Goal: Transaction & Acquisition: Purchase product/service

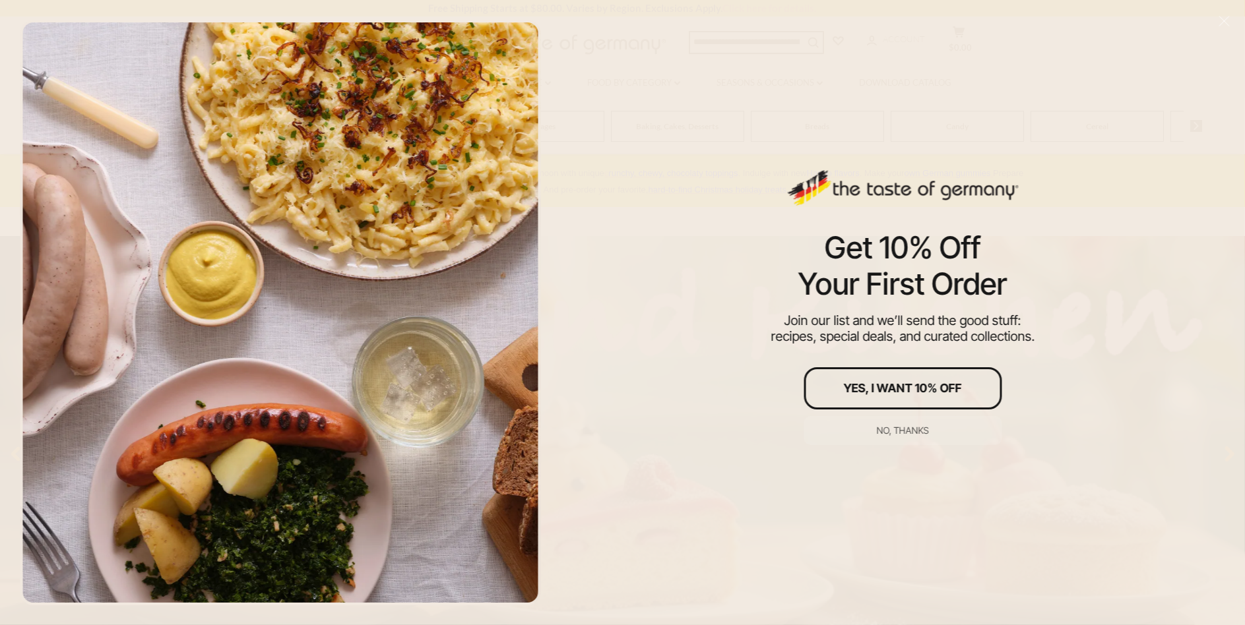
click at [805, 134] on div "Get 10% Off Your First Order Join our list and we’ll send the good stuff: recip…" at bounding box center [902, 312] width 685 height 625
click at [1024, 131] on div "Get 10% Off Your First Order Join our list and we’ll send the good stuff: recip…" at bounding box center [902, 312] width 685 height 625
click at [888, 422] on button "No, thanks" at bounding box center [902, 430] width 198 height 29
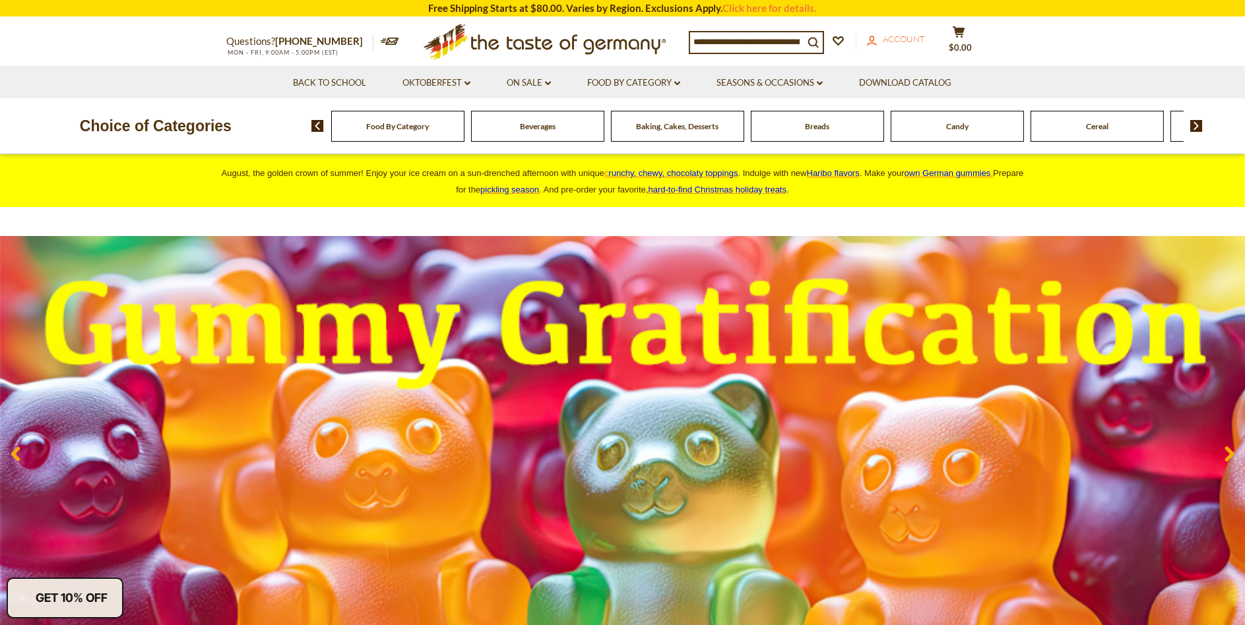
click at [877, 40] on icon "account" at bounding box center [872, 41] width 10 height 10
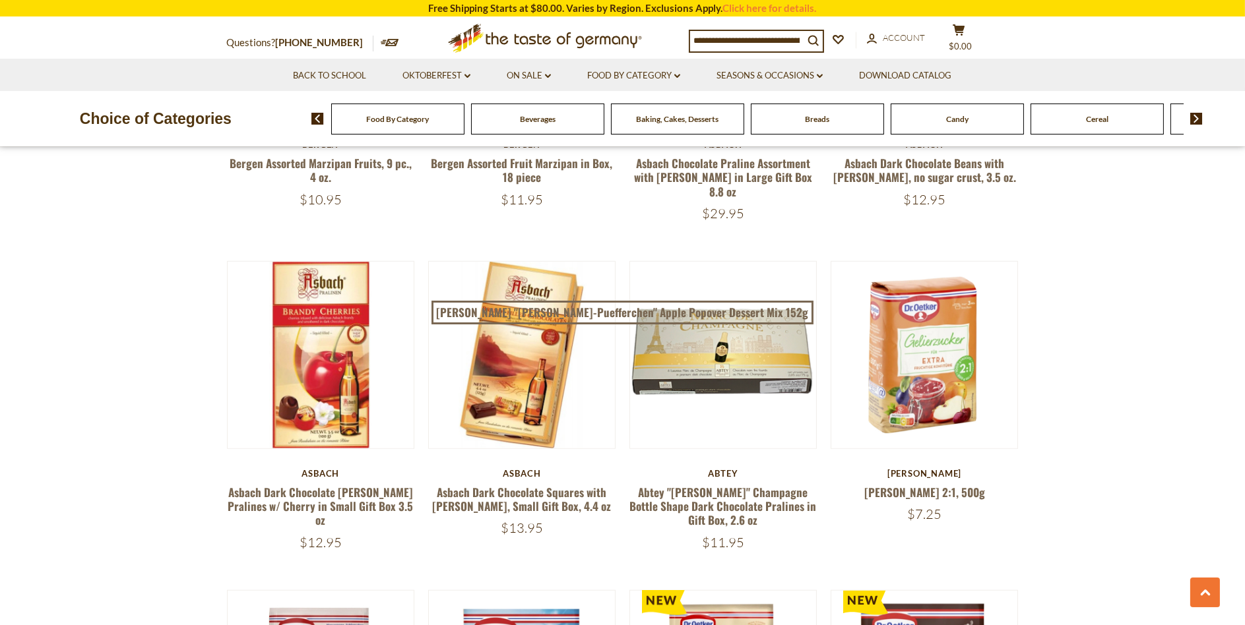
scroll to position [2309, 0]
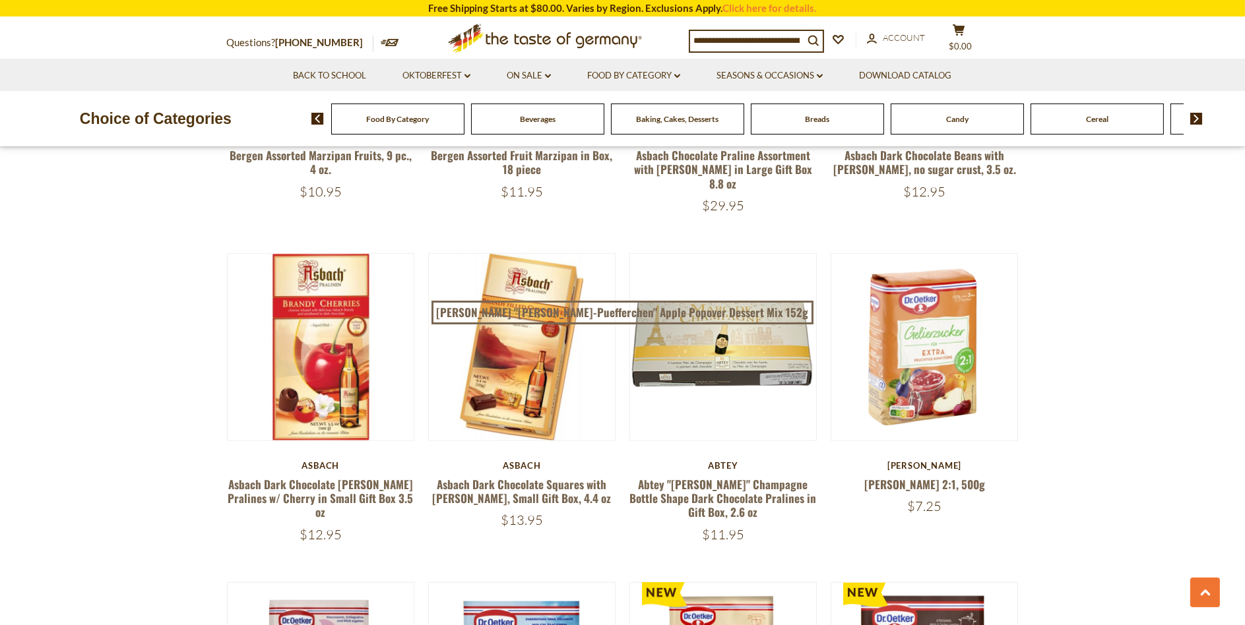
click at [402, 119] on span "Food By Category" at bounding box center [397, 119] width 63 height 10
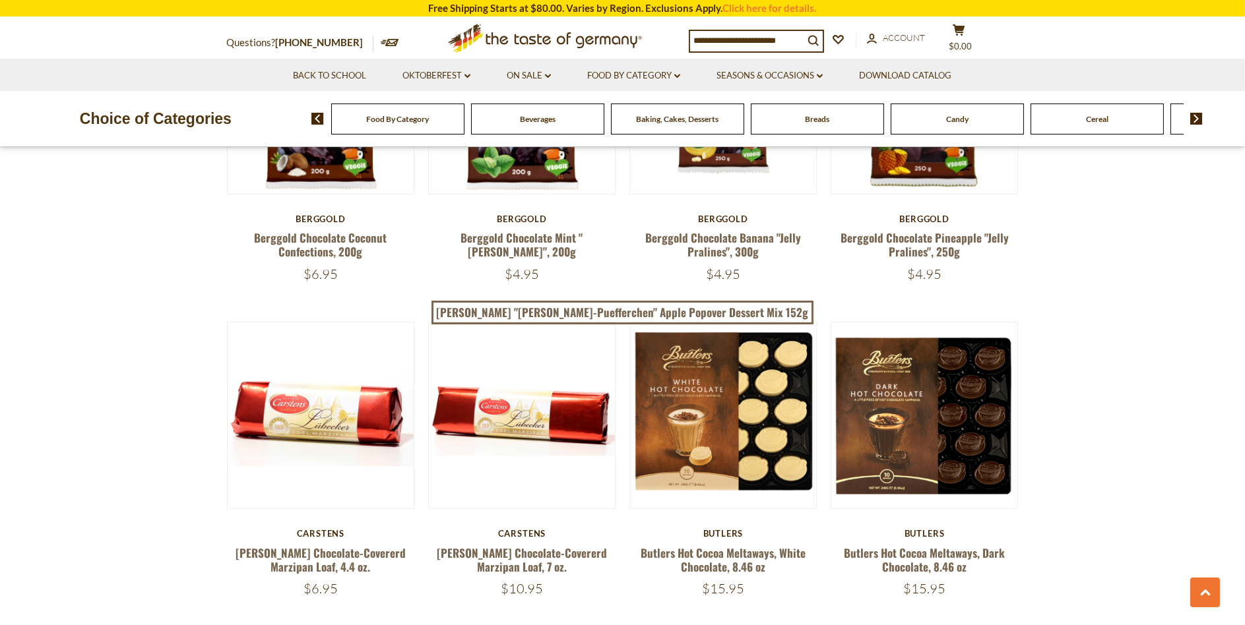
scroll to position [1781, 0]
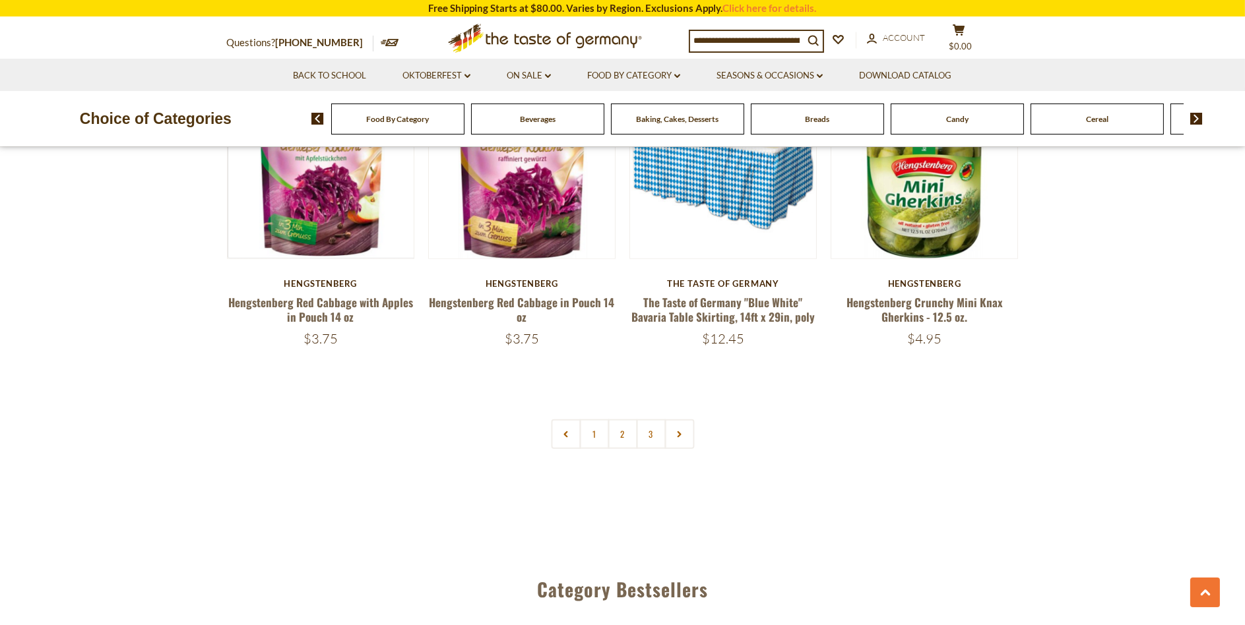
scroll to position [3166, 0]
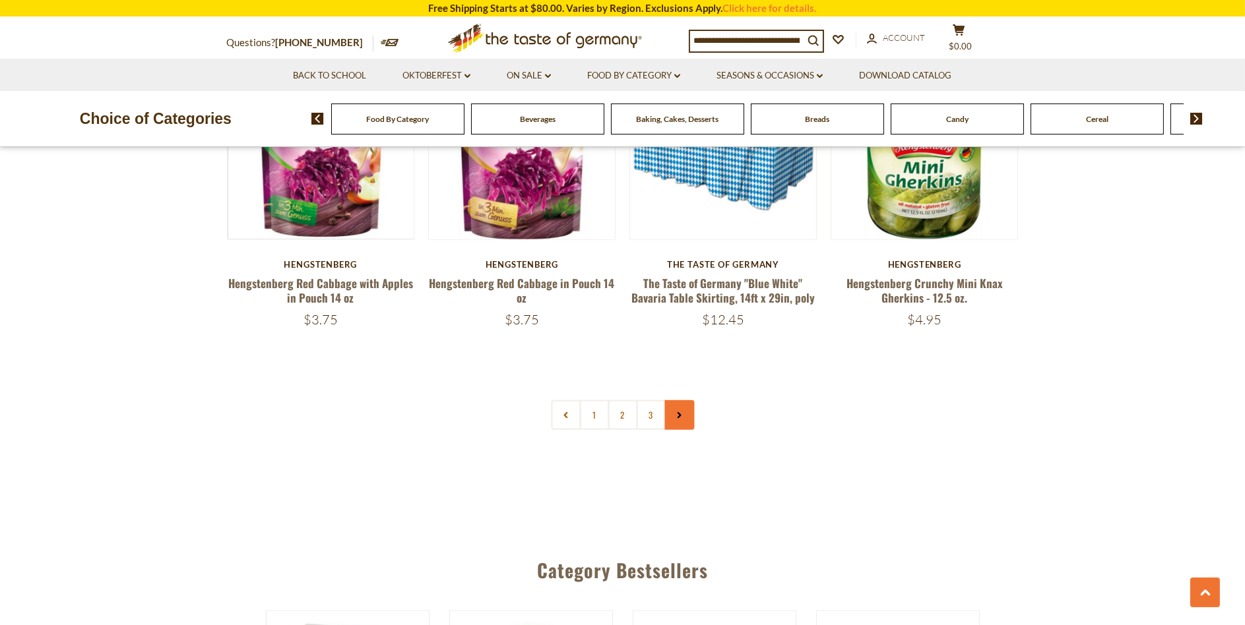
click at [679, 400] on link at bounding box center [679, 415] width 30 height 30
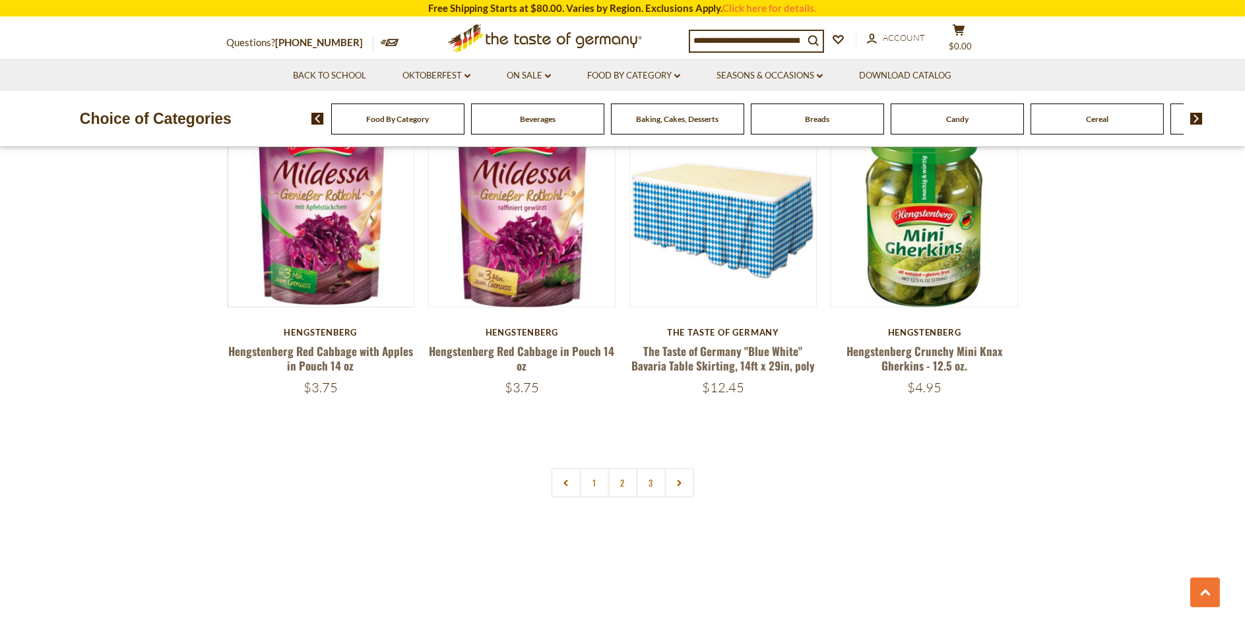
scroll to position [3100, 0]
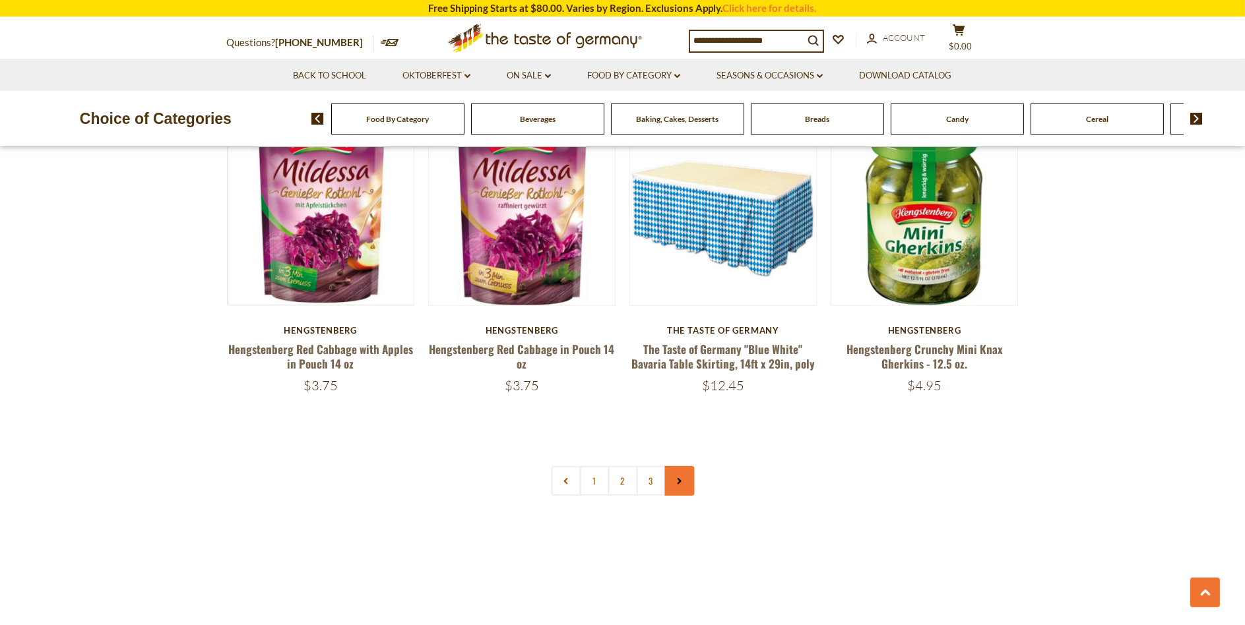
click at [680, 472] on link at bounding box center [679, 481] width 30 height 30
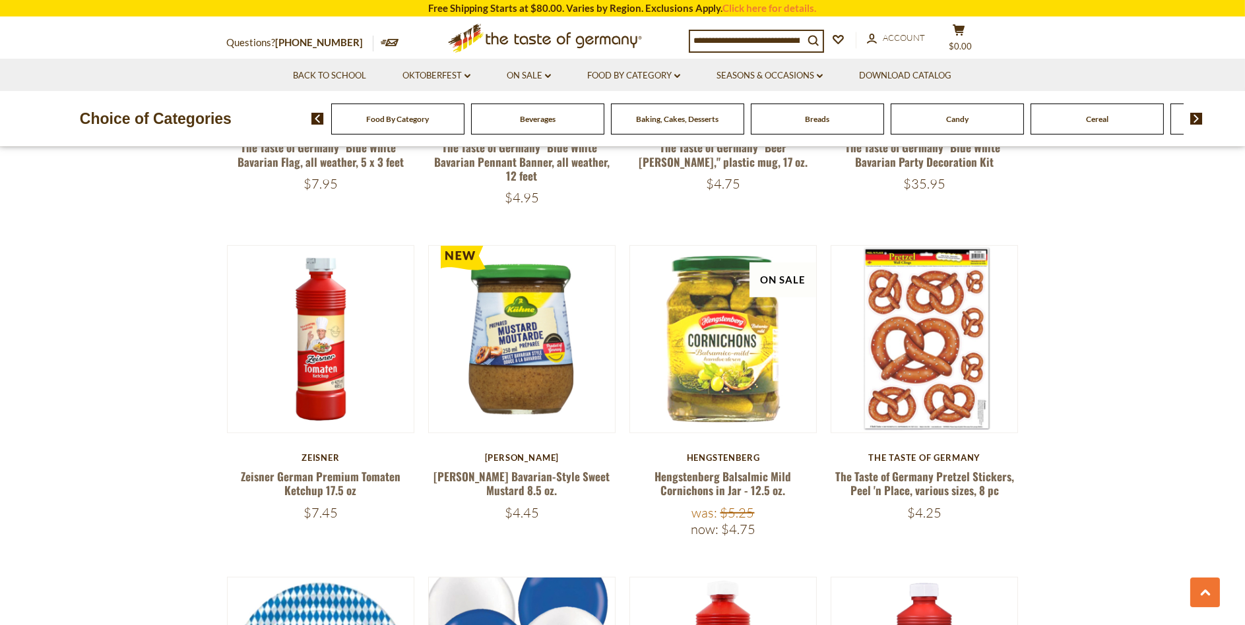
scroll to position [1649, 0]
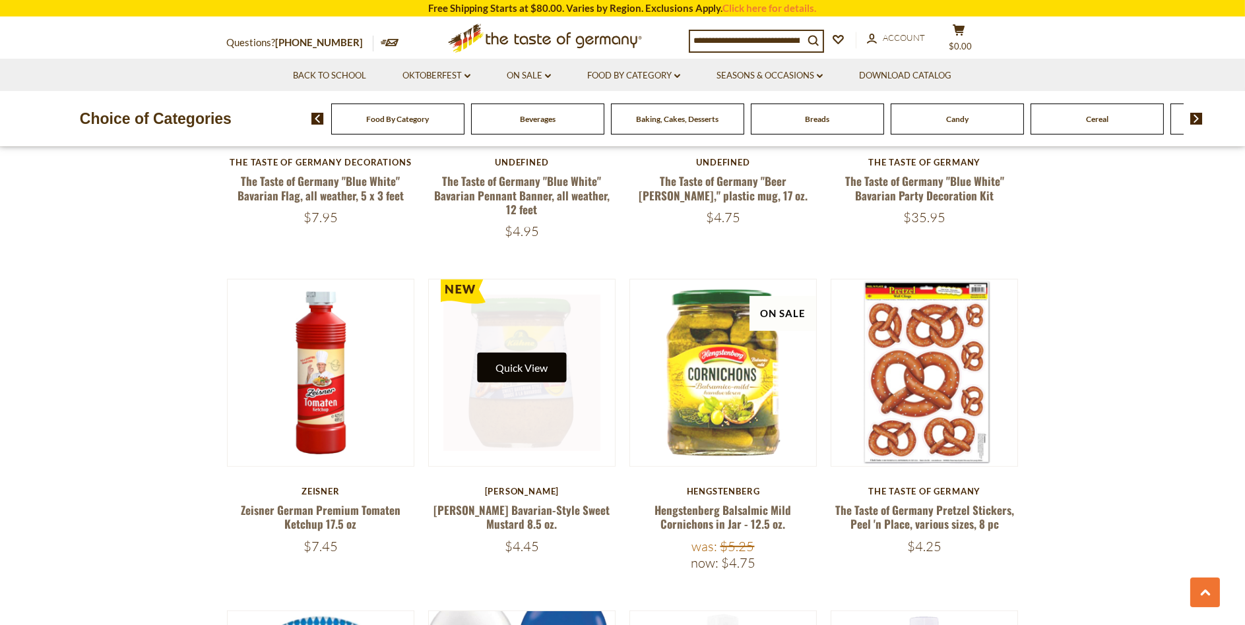
click at [511, 354] on button "Quick View" at bounding box center [521, 368] width 89 height 30
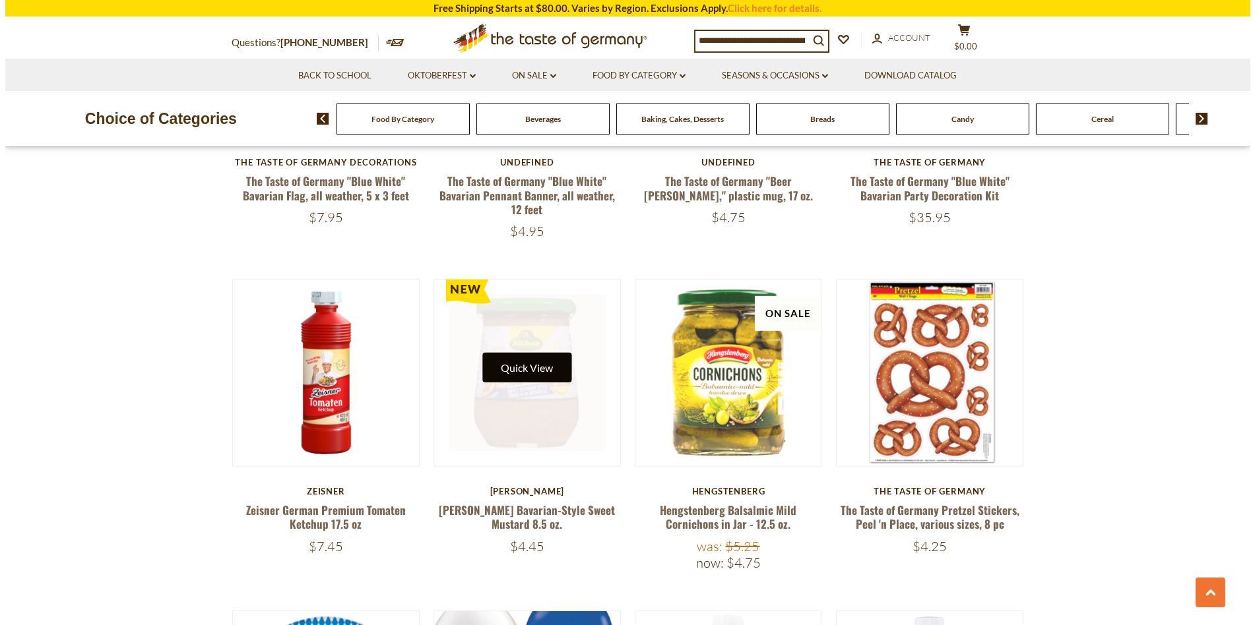
scroll to position [1651, 0]
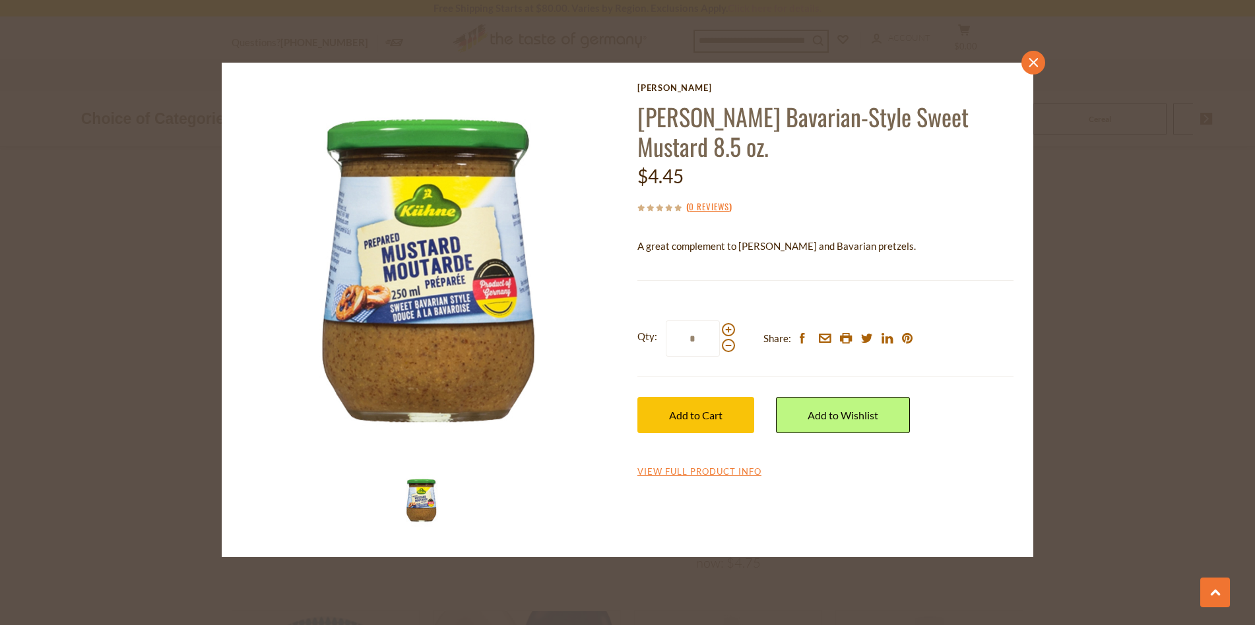
click at [1034, 56] on link "close" at bounding box center [1033, 63] width 24 height 24
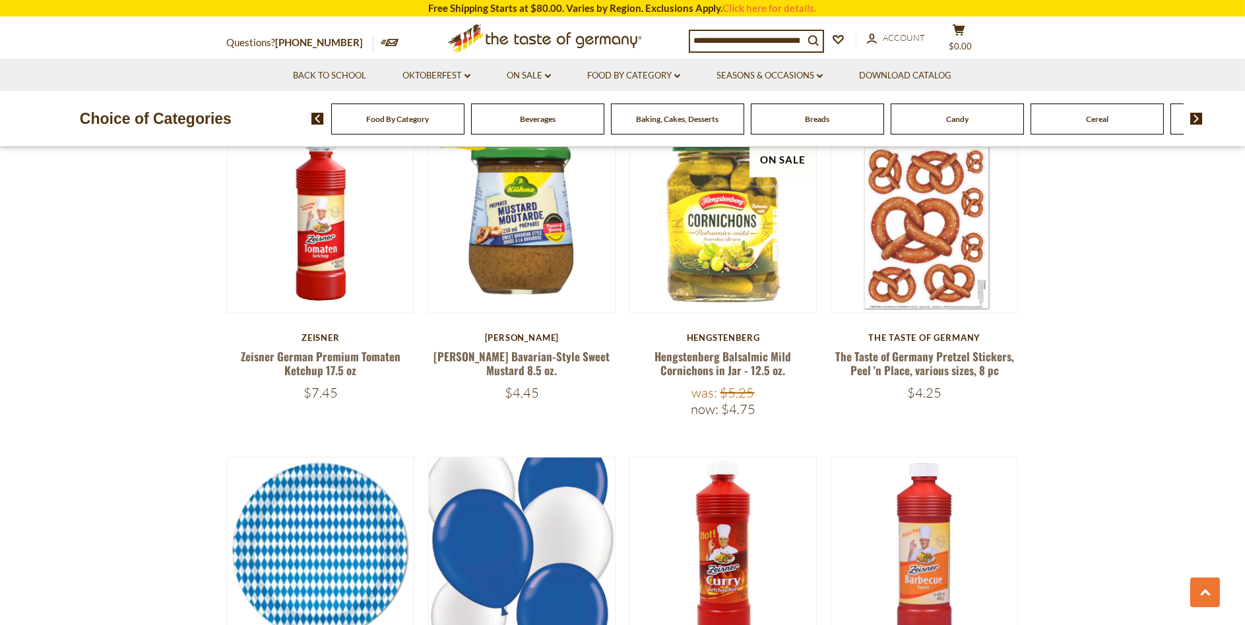
scroll to position [1781, 0]
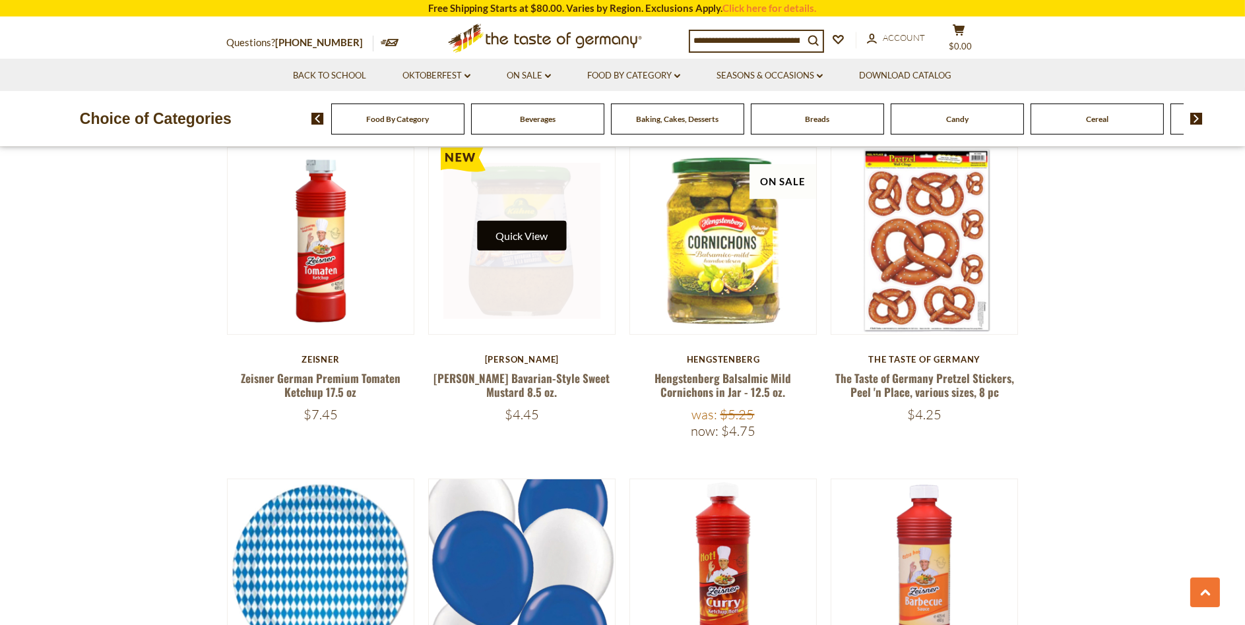
click at [520, 221] on button "Quick View" at bounding box center [521, 236] width 89 height 30
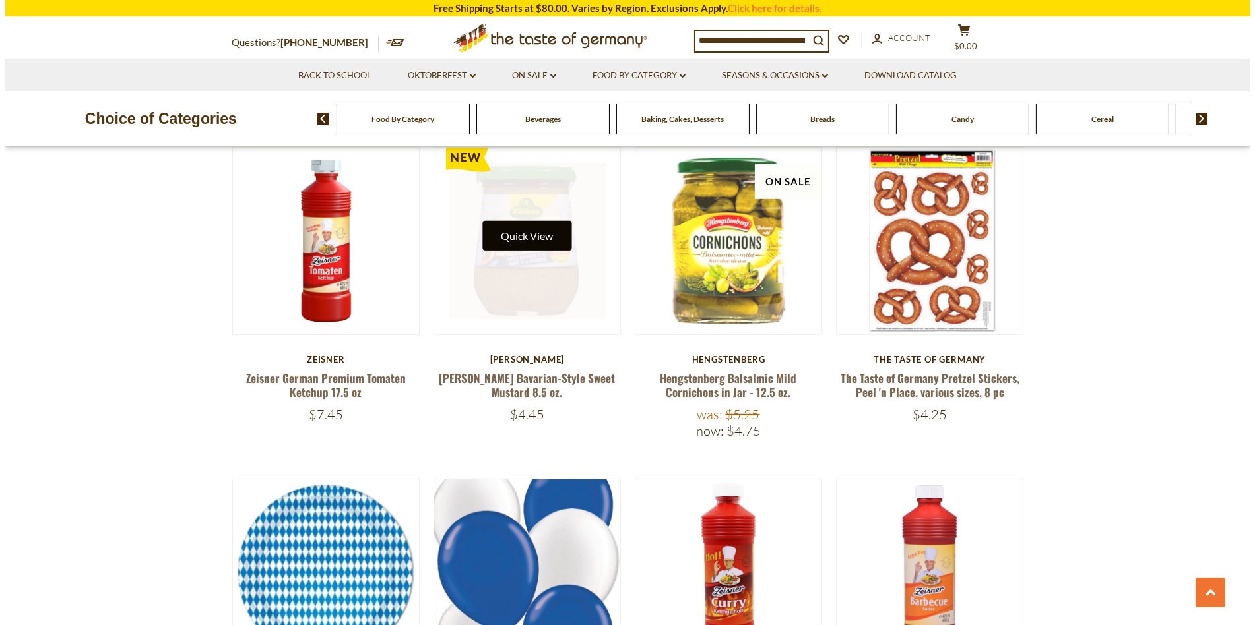
scroll to position [1783, 0]
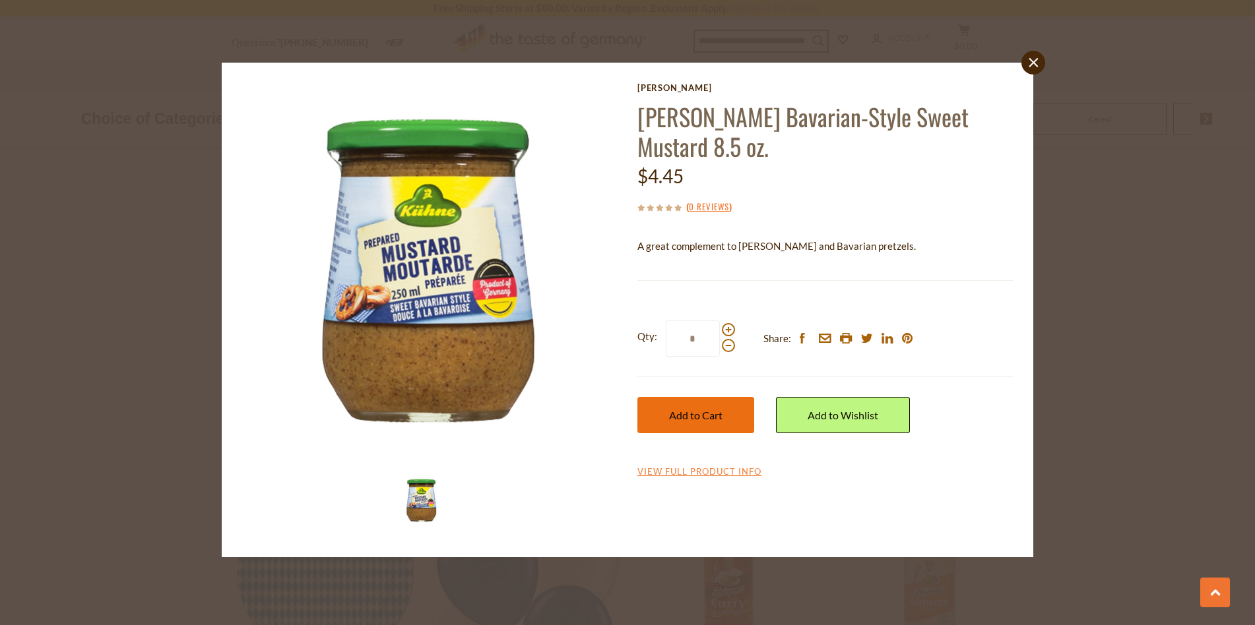
click at [723, 418] on button "Add to Cart" at bounding box center [695, 415] width 117 height 36
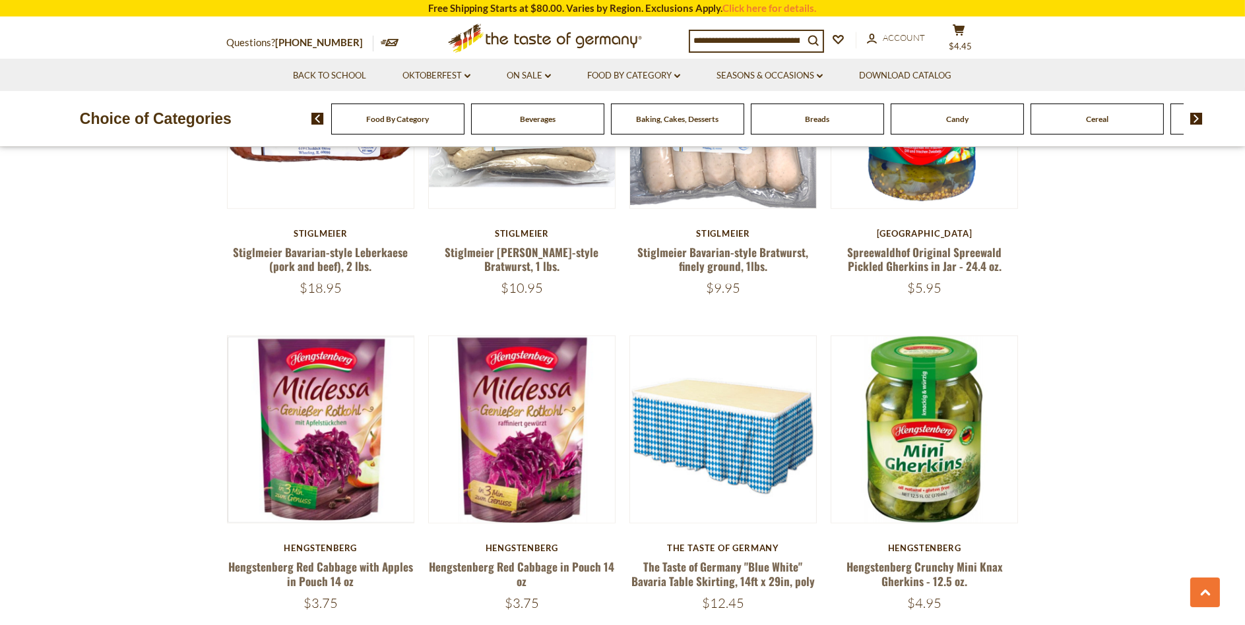
scroll to position [2903, 0]
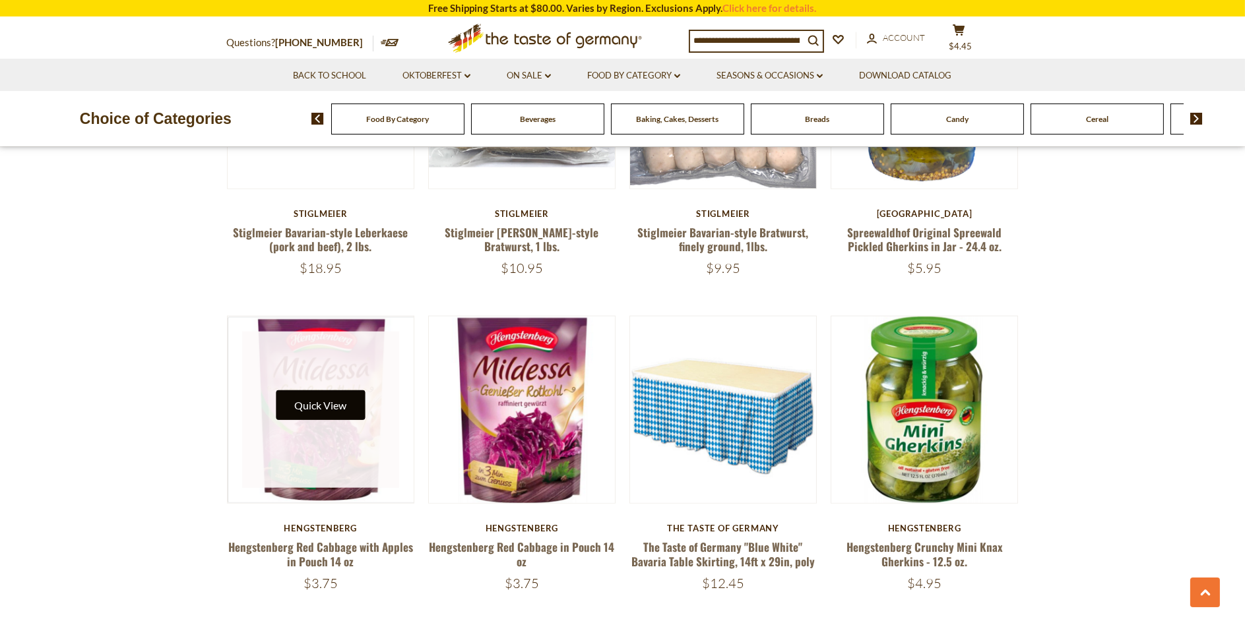
click at [324, 398] on button "Quick View" at bounding box center [320, 406] width 89 height 30
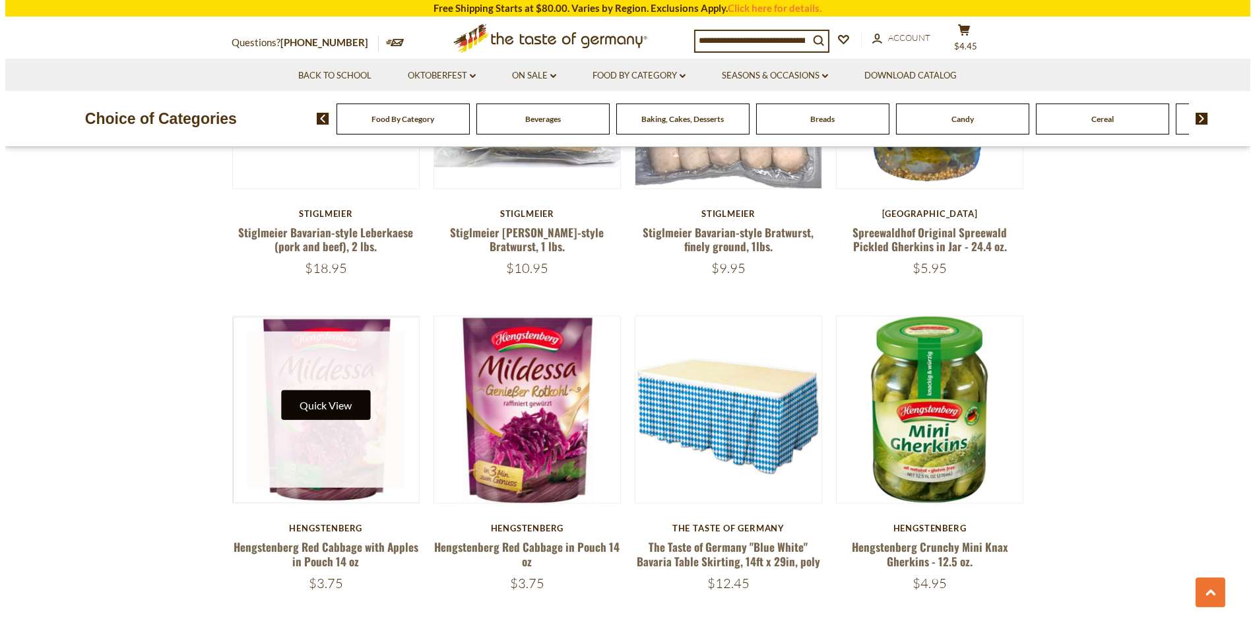
scroll to position [2905, 0]
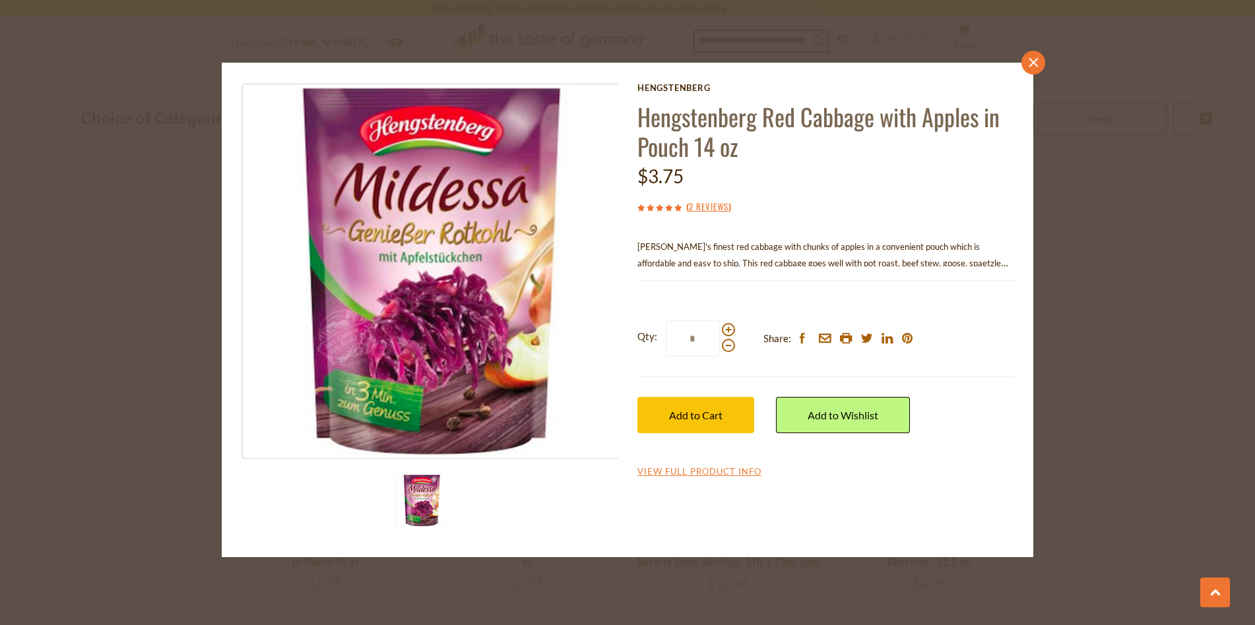
click at [1032, 56] on link "close" at bounding box center [1033, 63] width 24 height 24
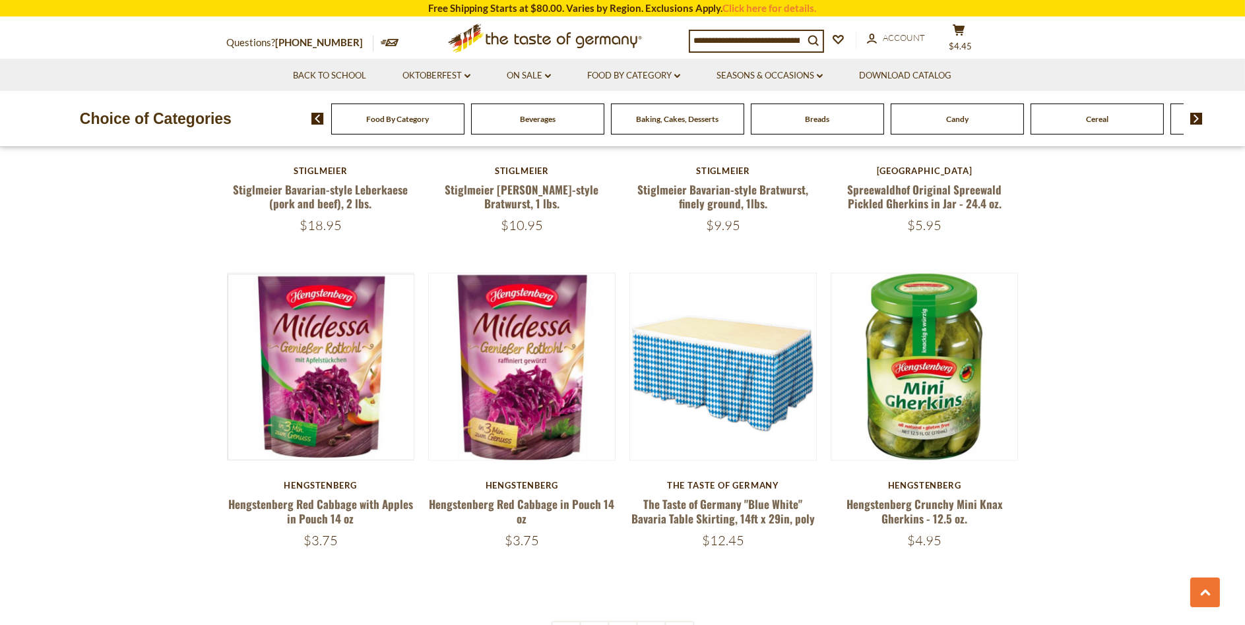
scroll to position [2969, 0]
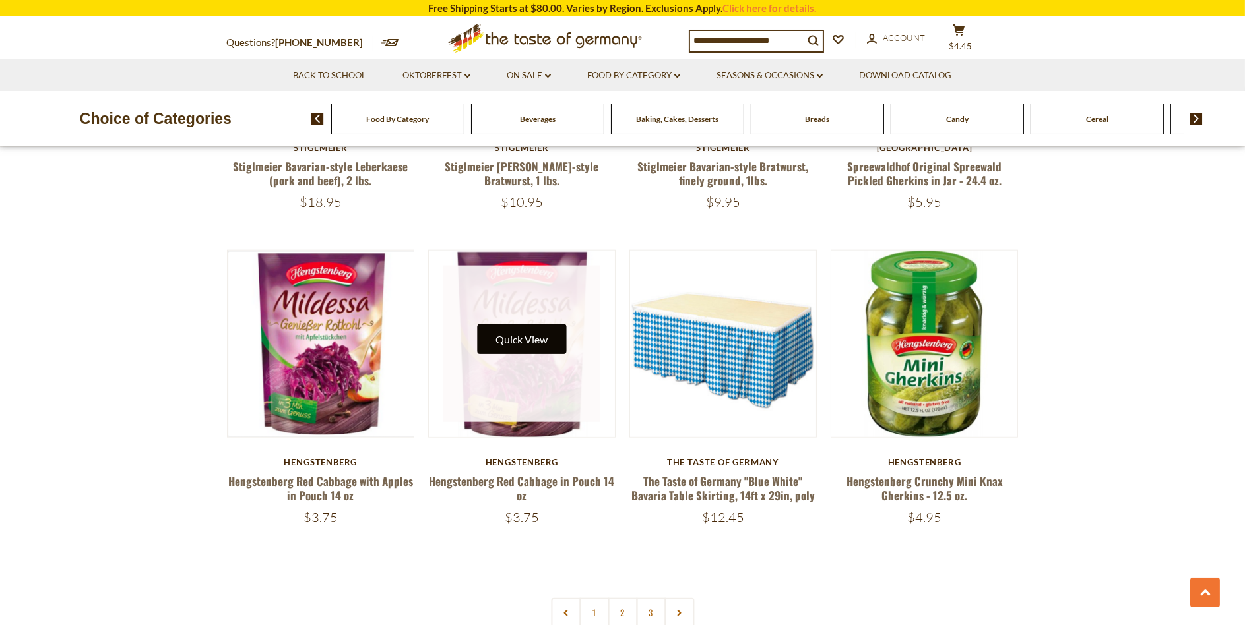
click at [523, 329] on button "Quick View" at bounding box center [521, 340] width 89 height 30
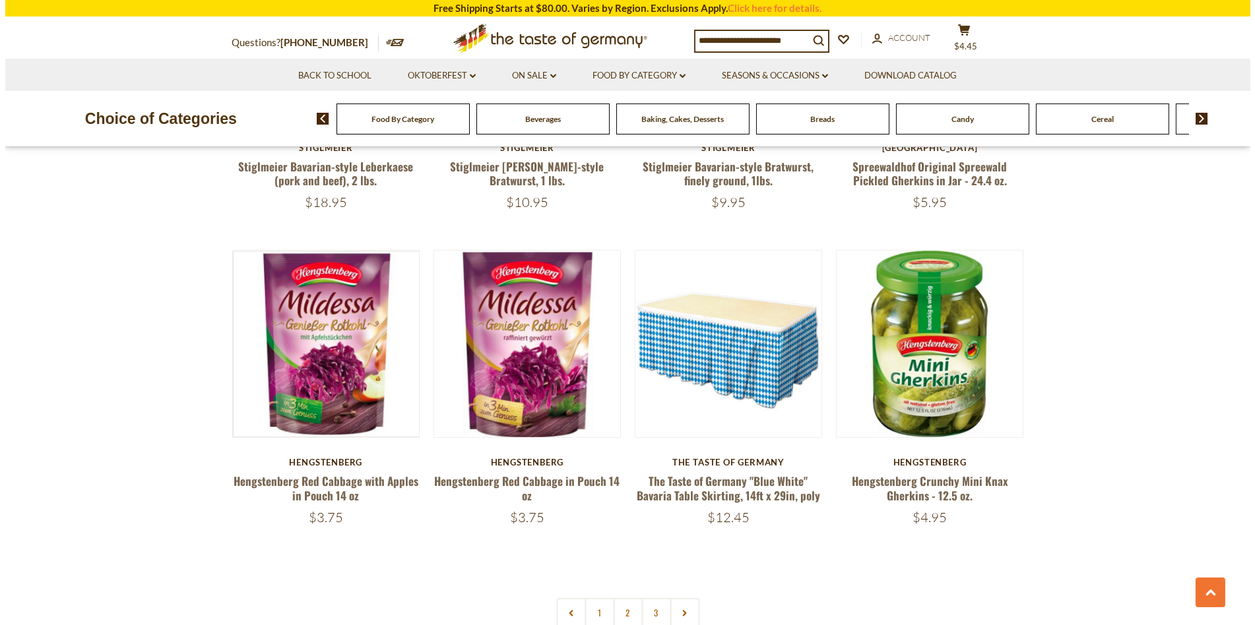
scroll to position [2971, 0]
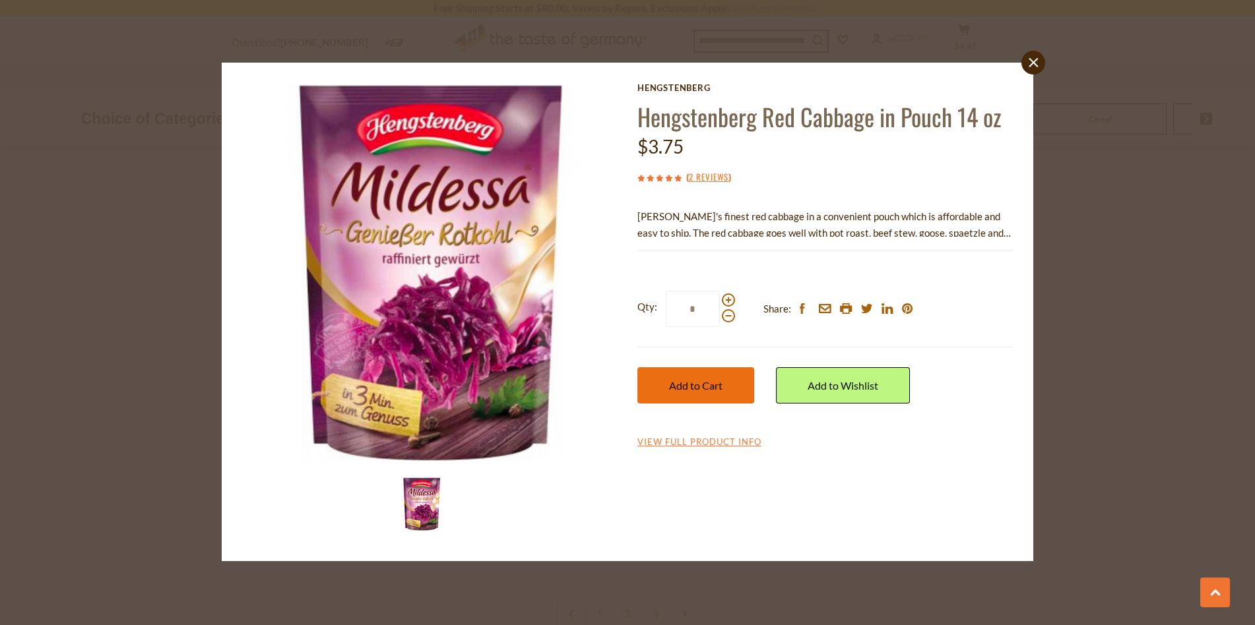
click at [677, 385] on span "Add to Cart" at bounding box center [695, 385] width 53 height 13
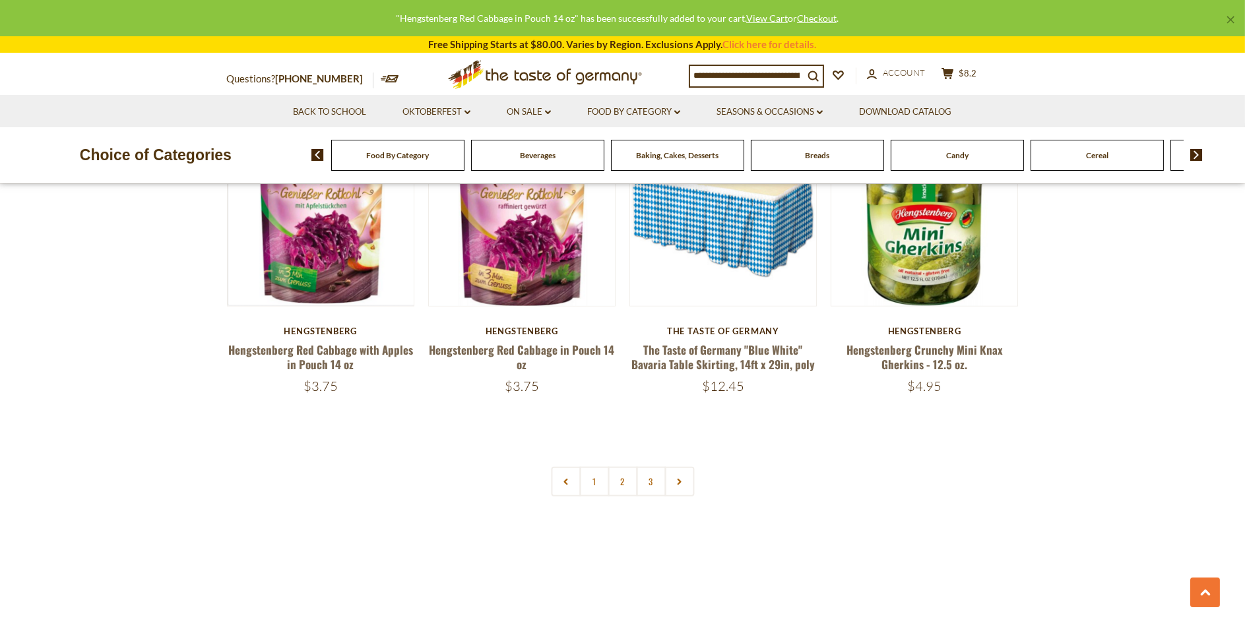
scroll to position [3100, 0]
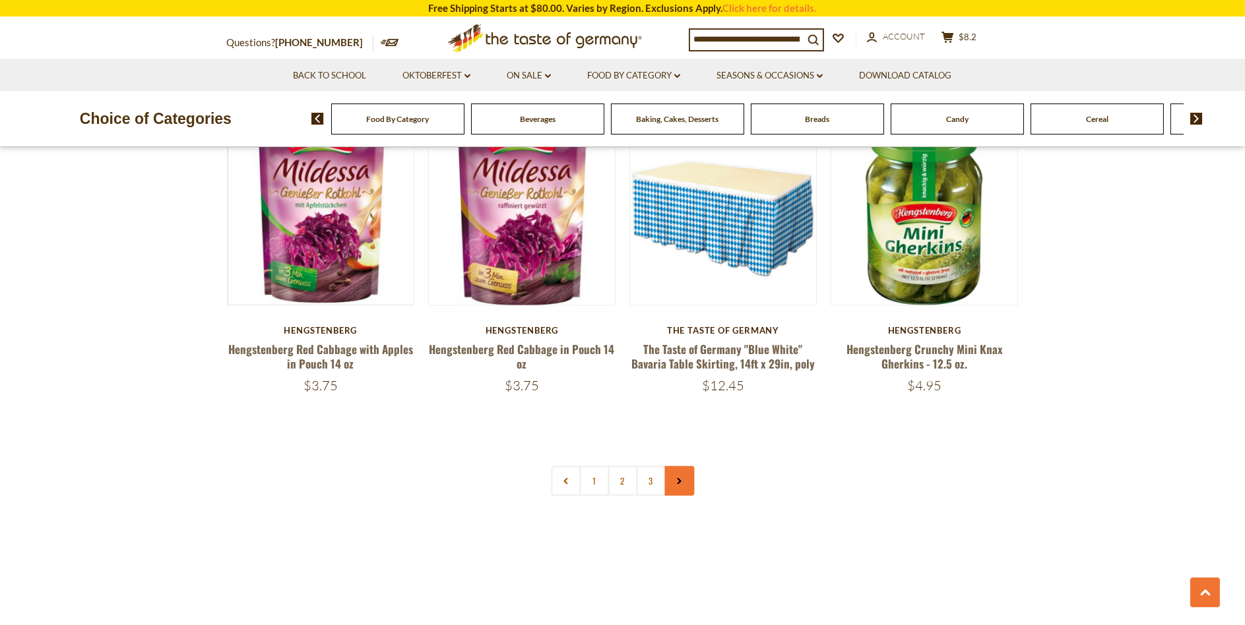
click at [676, 478] on icon at bounding box center [680, 481] width 8 height 7
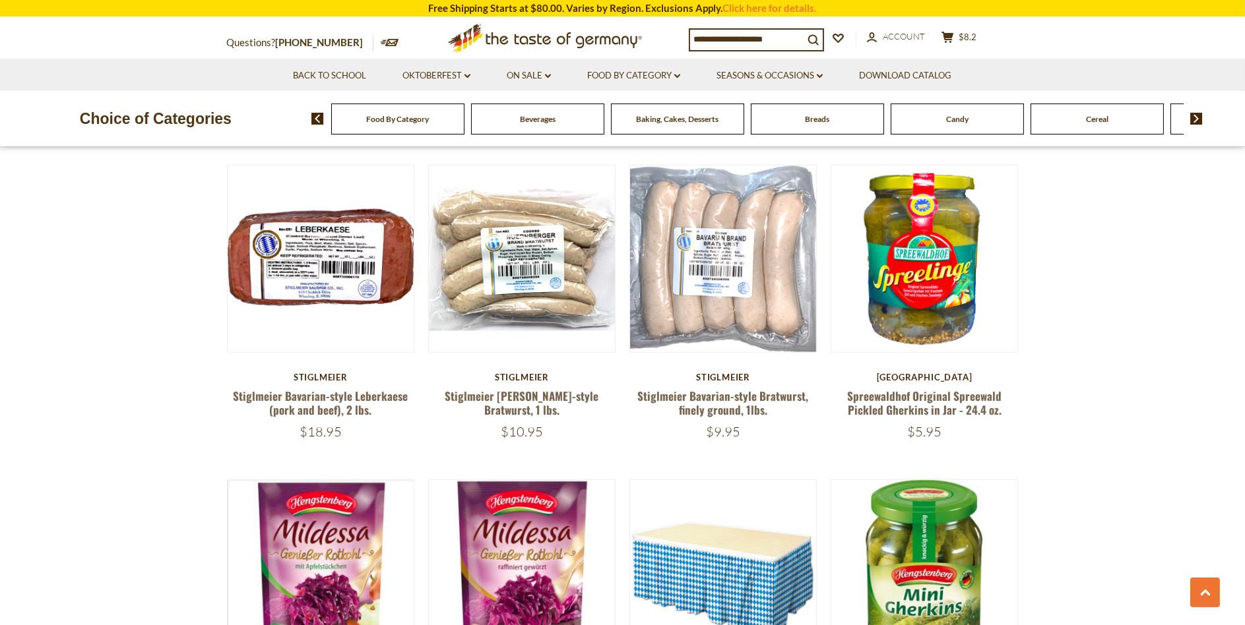
scroll to position [2705, 0]
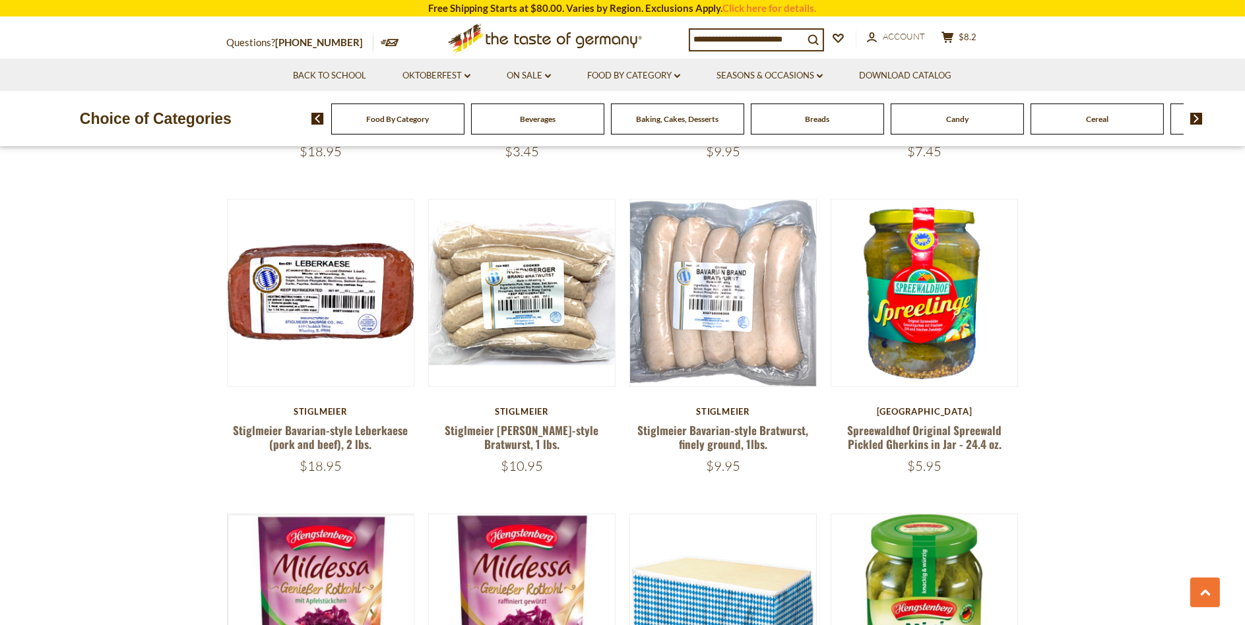
click at [685, 120] on span "Baking, Cakes, Desserts" at bounding box center [677, 119] width 82 height 10
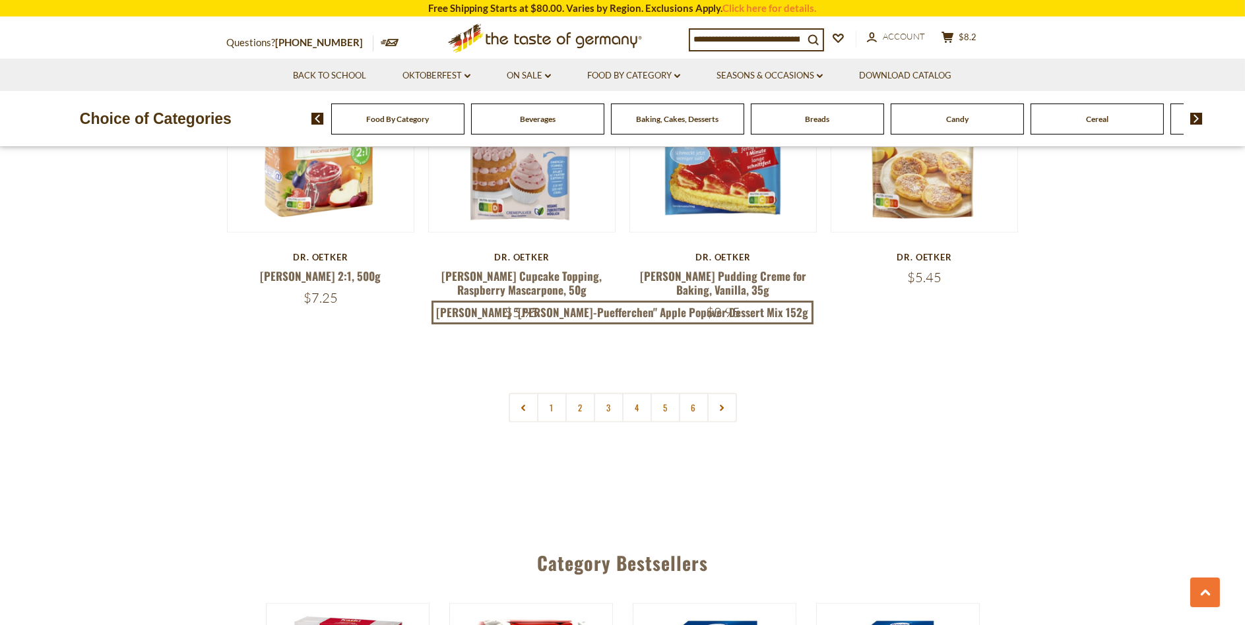
scroll to position [3166, 0]
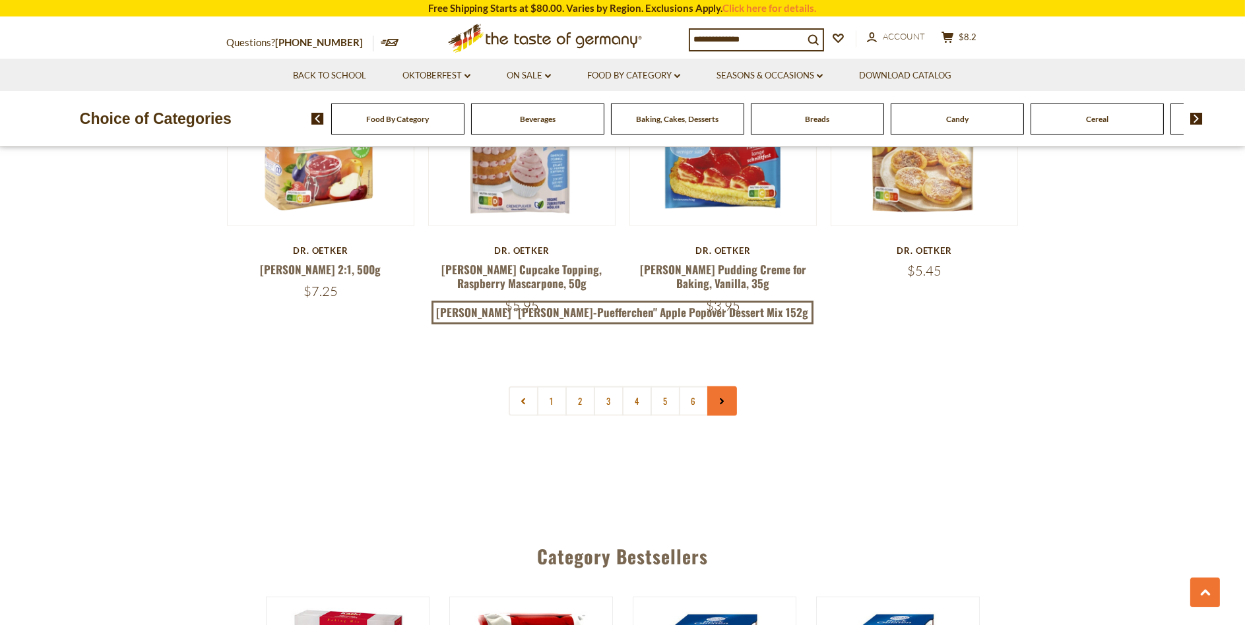
click at [720, 398] on icon at bounding box center [722, 401] width 8 height 7
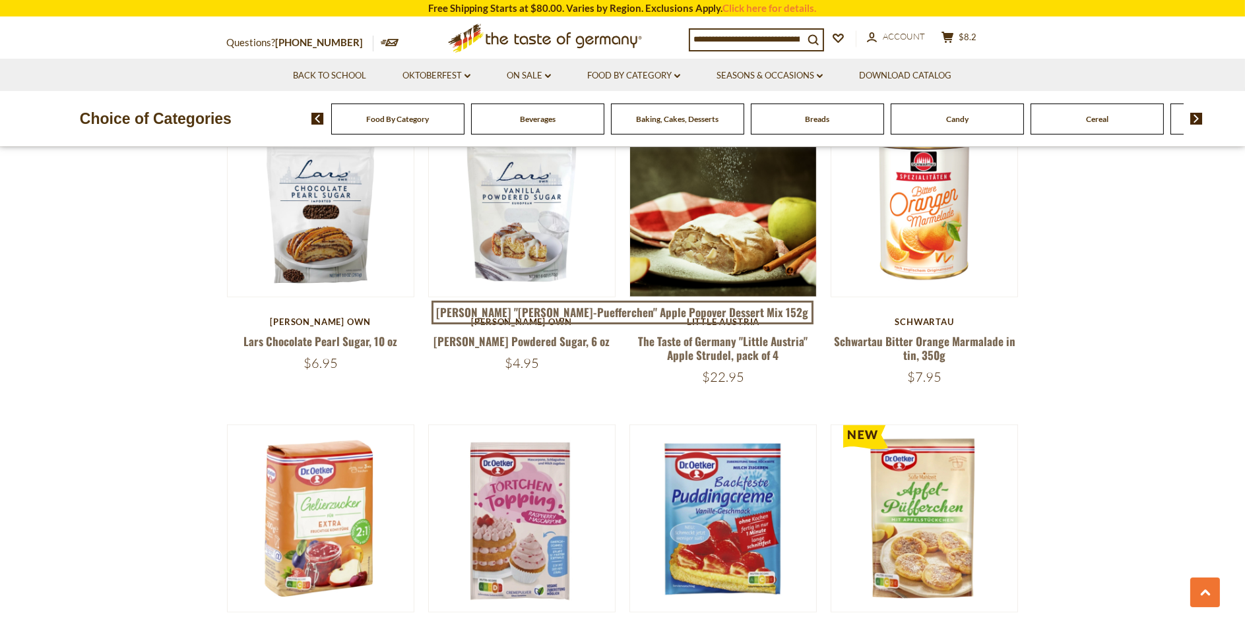
scroll to position [2969, 0]
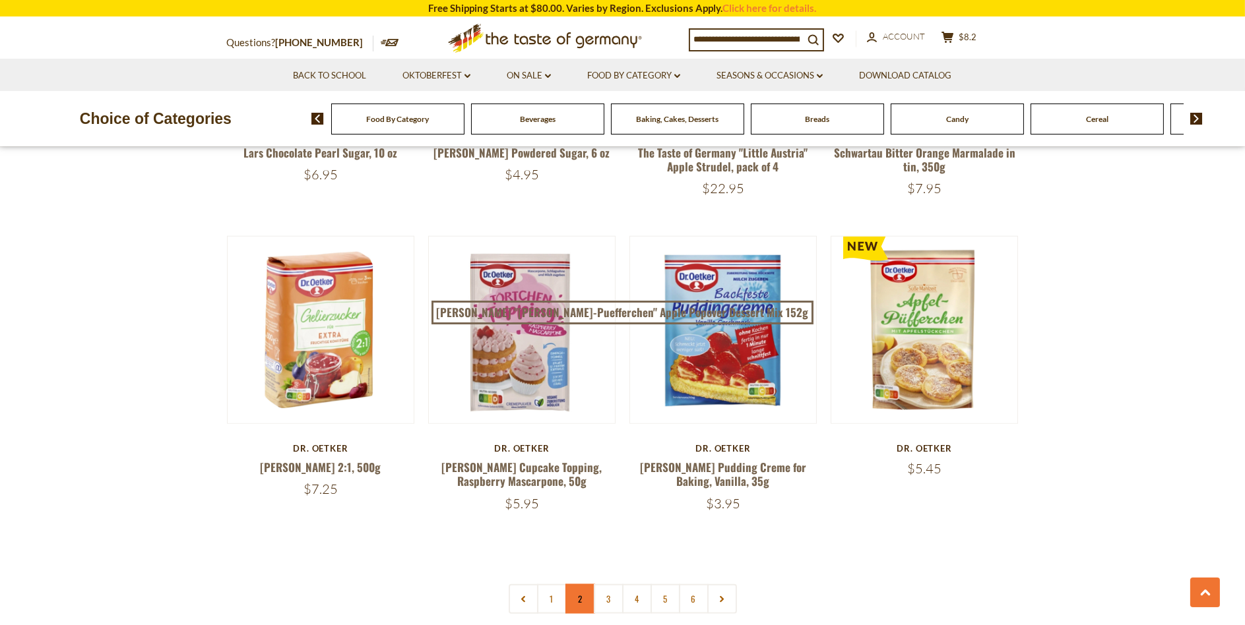
click at [578, 584] on link "2" at bounding box center [580, 599] width 30 height 30
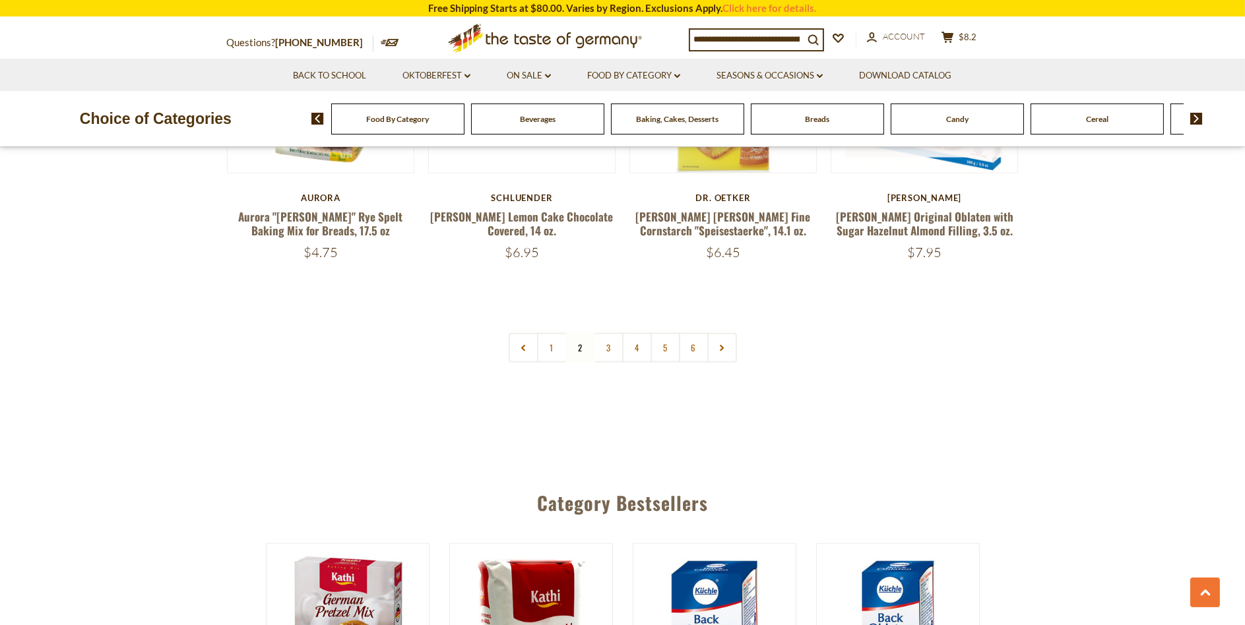
scroll to position [3190, 0]
drag, startPoint x: 972, startPoint y: 298, endPoint x: 607, endPoint y: 304, distance: 365.5
click at [607, 332] on link "3" at bounding box center [609, 347] width 30 height 30
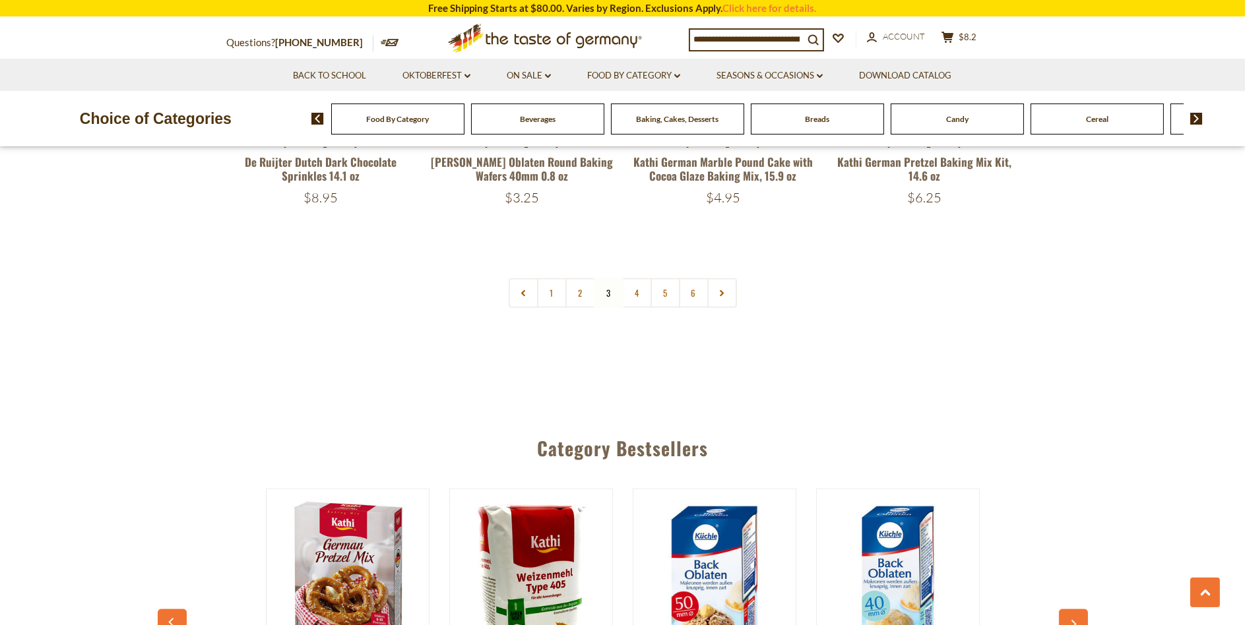
scroll to position [3256, 0]
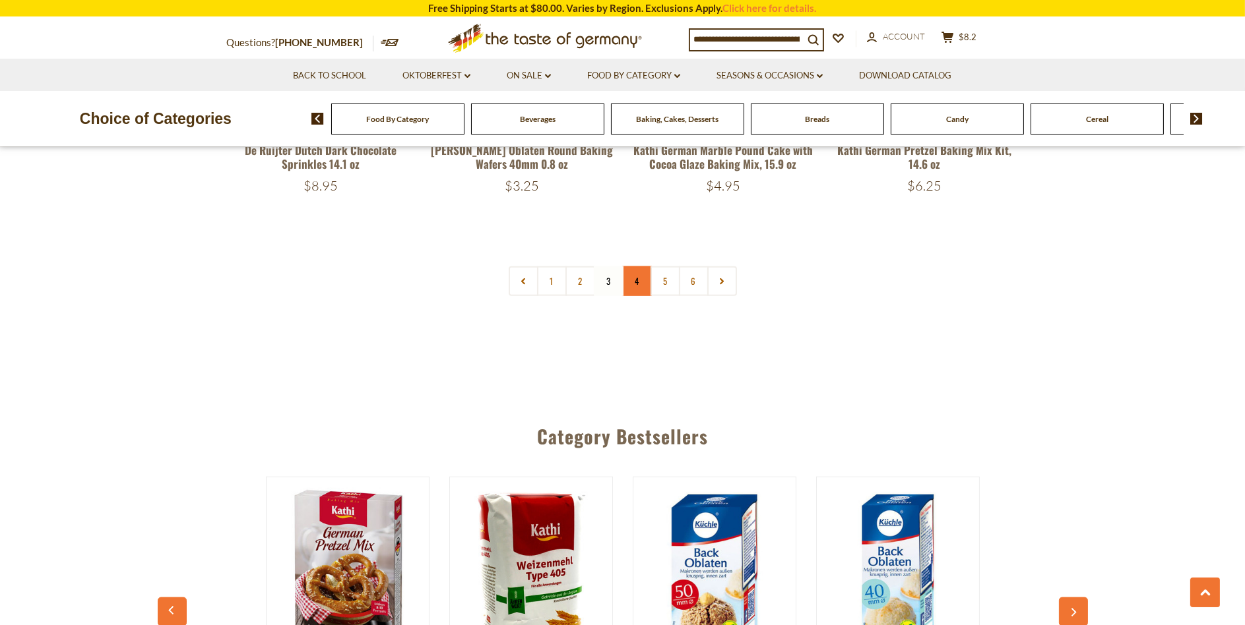
click at [635, 267] on link "4" at bounding box center [637, 282] width 30 height 30
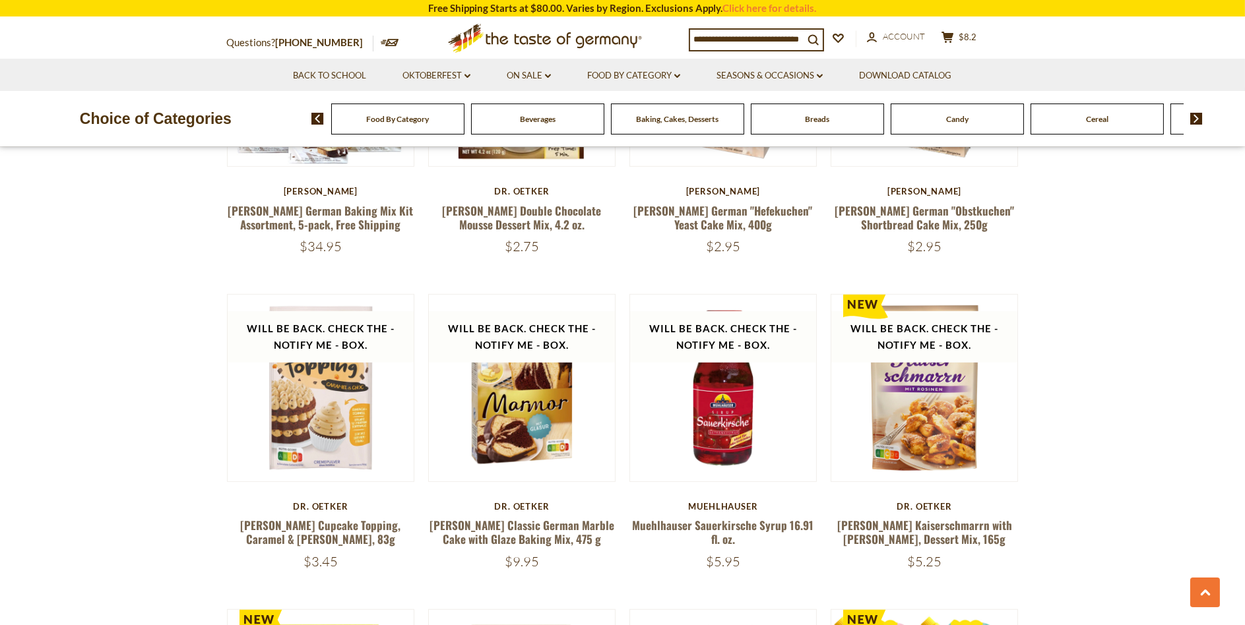
scroll to position [1804, 0]
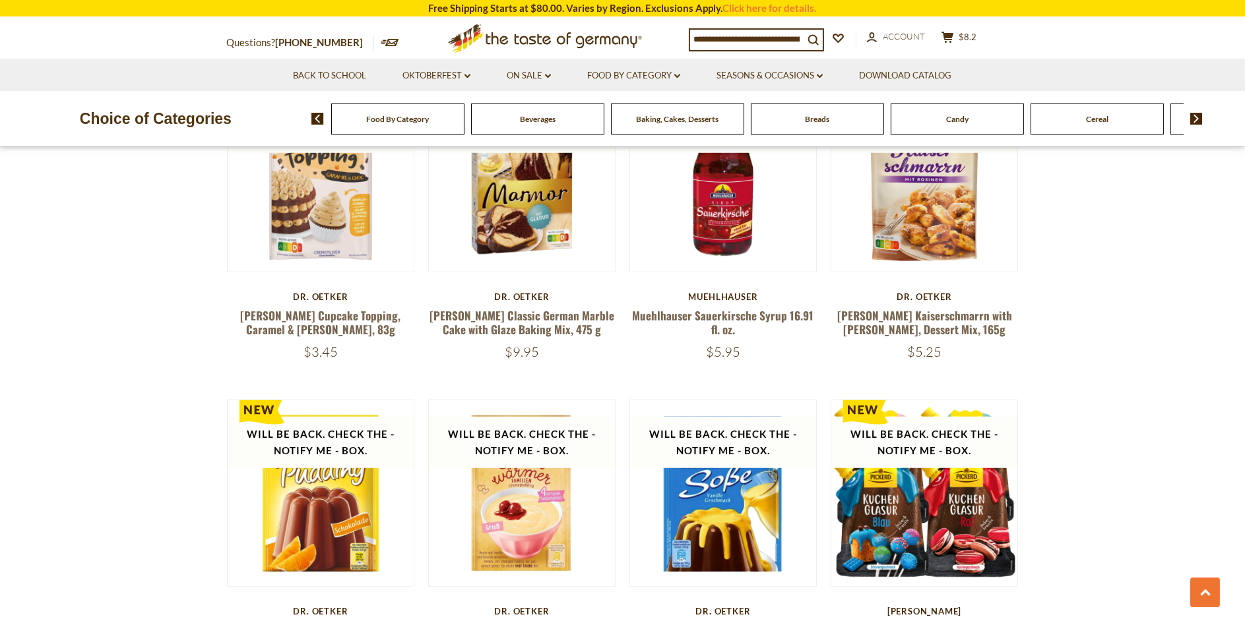
drag, startPoint x: 1141, startPoint y: 139, endPoint x: 1192, endPoint y: 218, distance: 94.4
click at [1192, 218] on section "**********" at bounding box center [622, 254] width 1245 height 3185
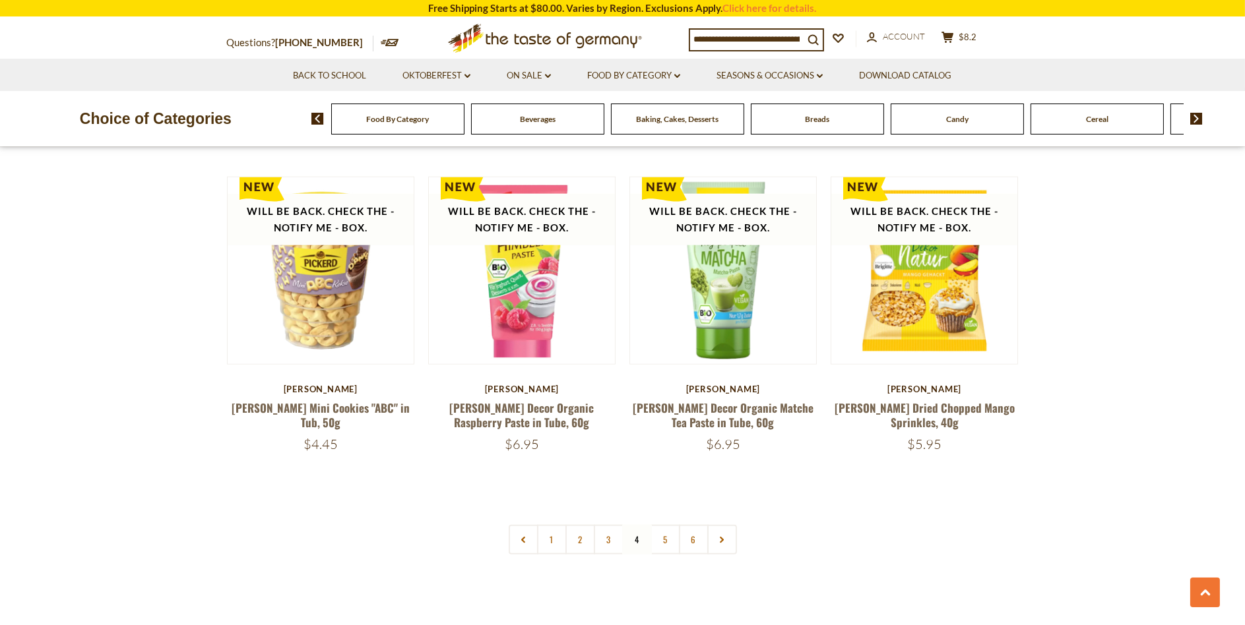
scroll to position [2992, 0]
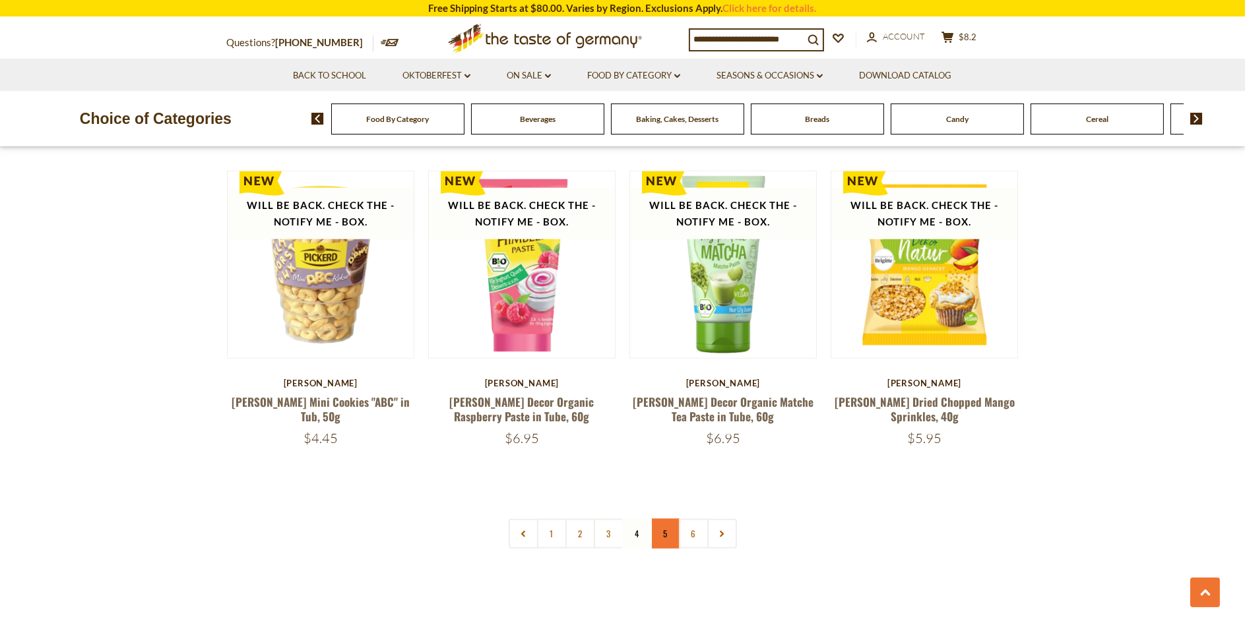
click at [666, 519] on link "5" at bounding box center [665, 534] width 30 height 30
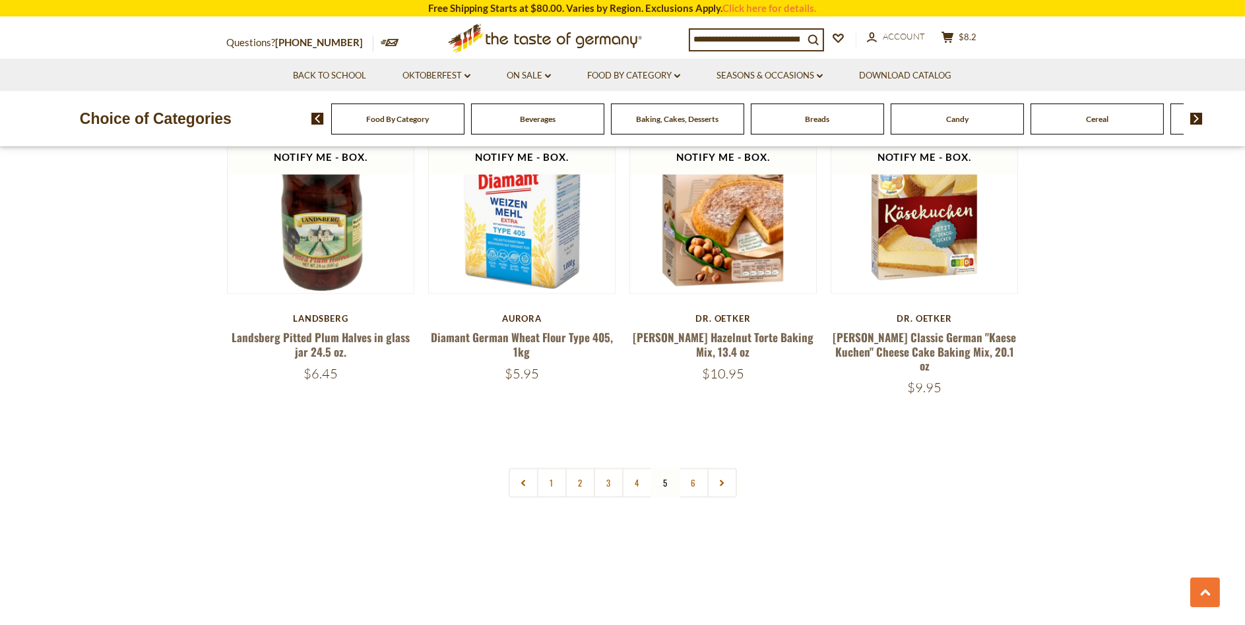
scroll to position [3058, 0]
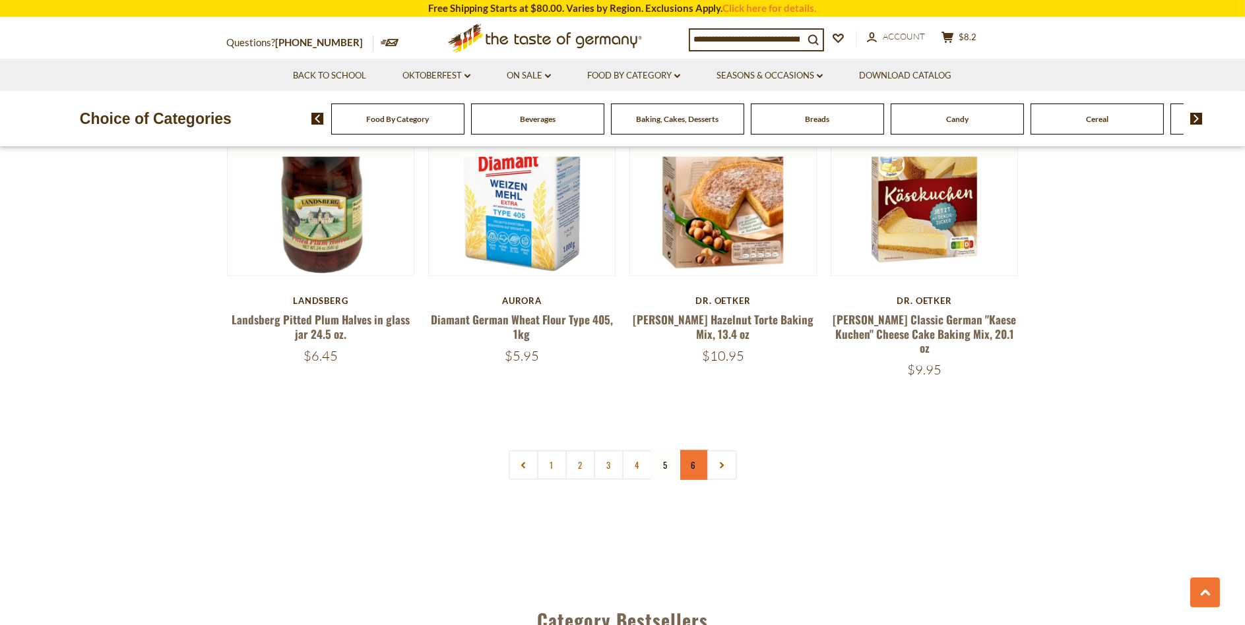
click at [693, 452] on link "6" at bounding box center [694, 466] width 30 height 30
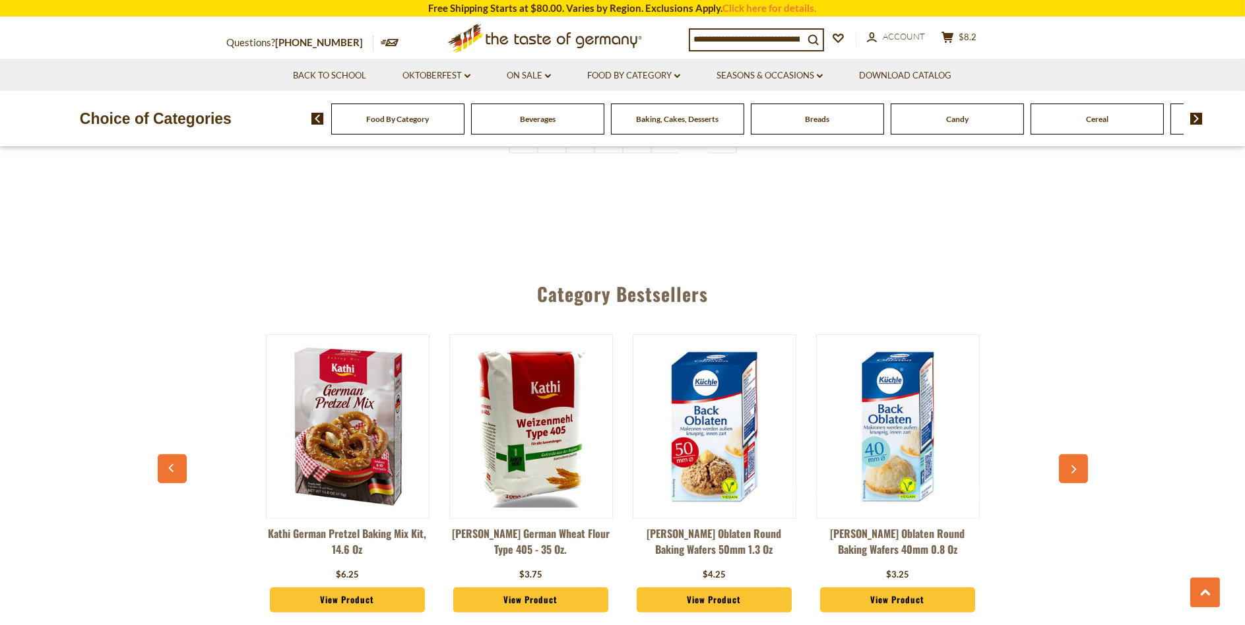
scroll to position [1804, 0]
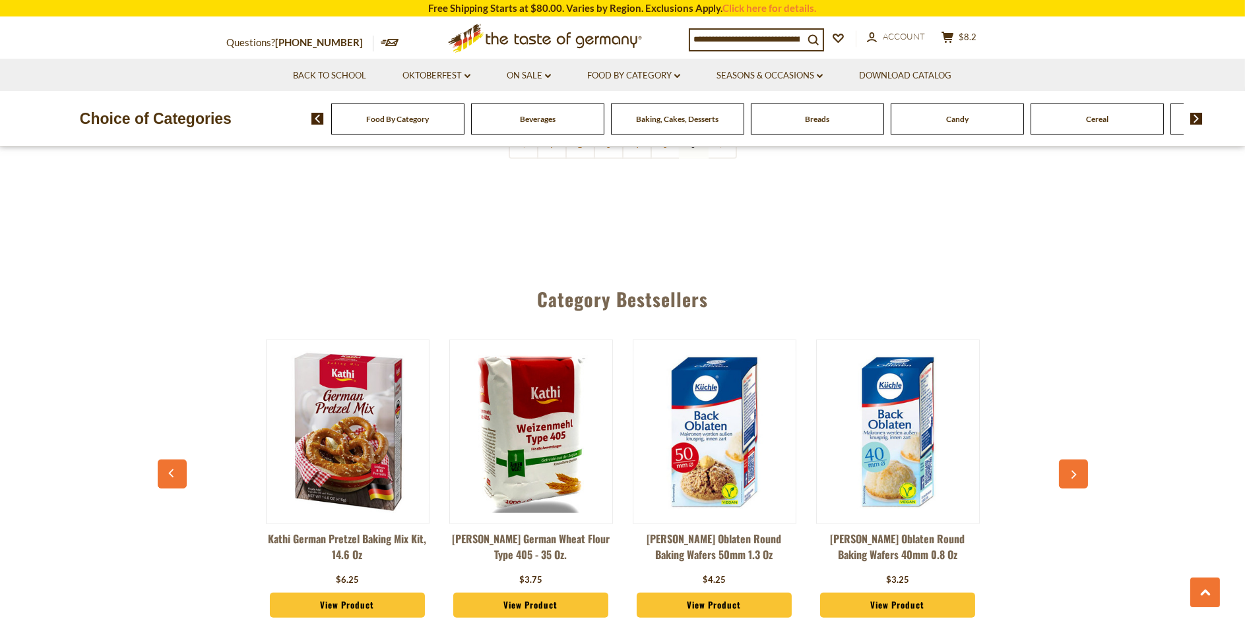
click at [1073, 460] on button "button" at bounding box center [1073, 474] width 29 height 29
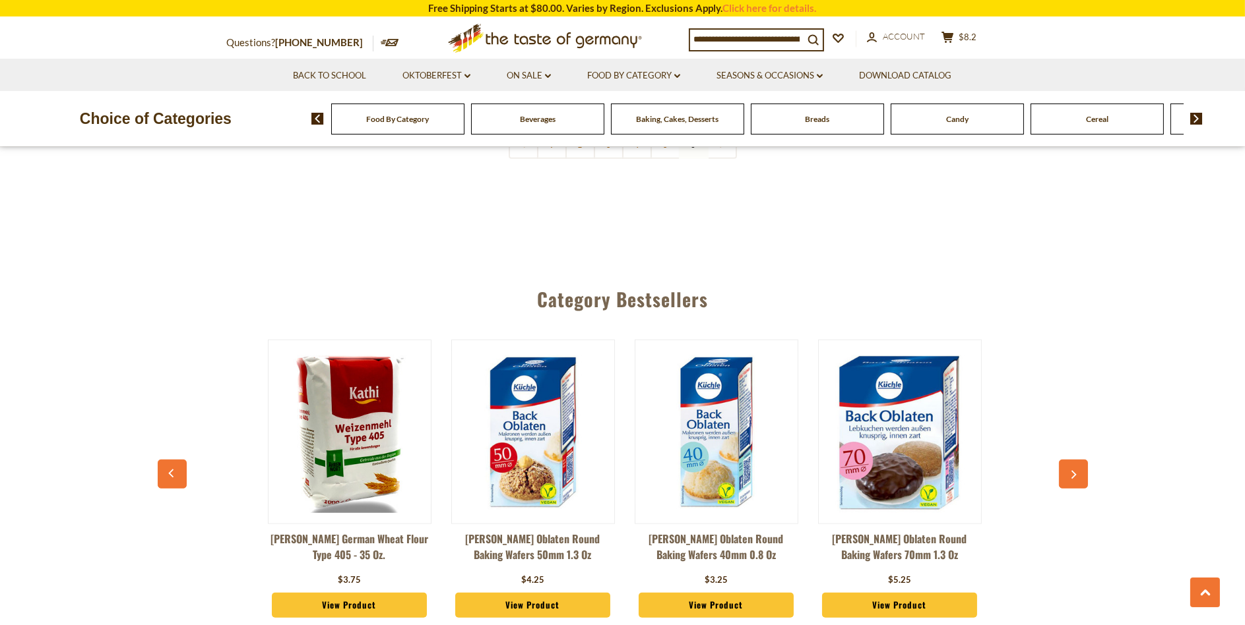
scroll to position [0, 183]
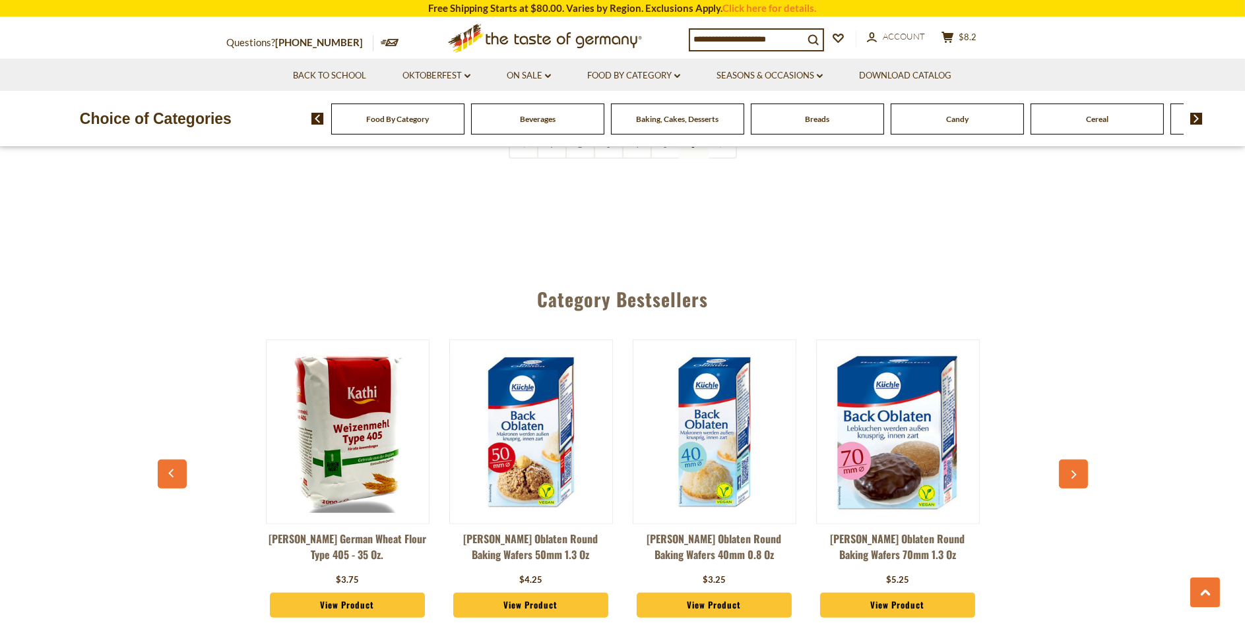
click at [1071, 471] on icon "button" at bounding box center [1073, 475] width 9 height 9
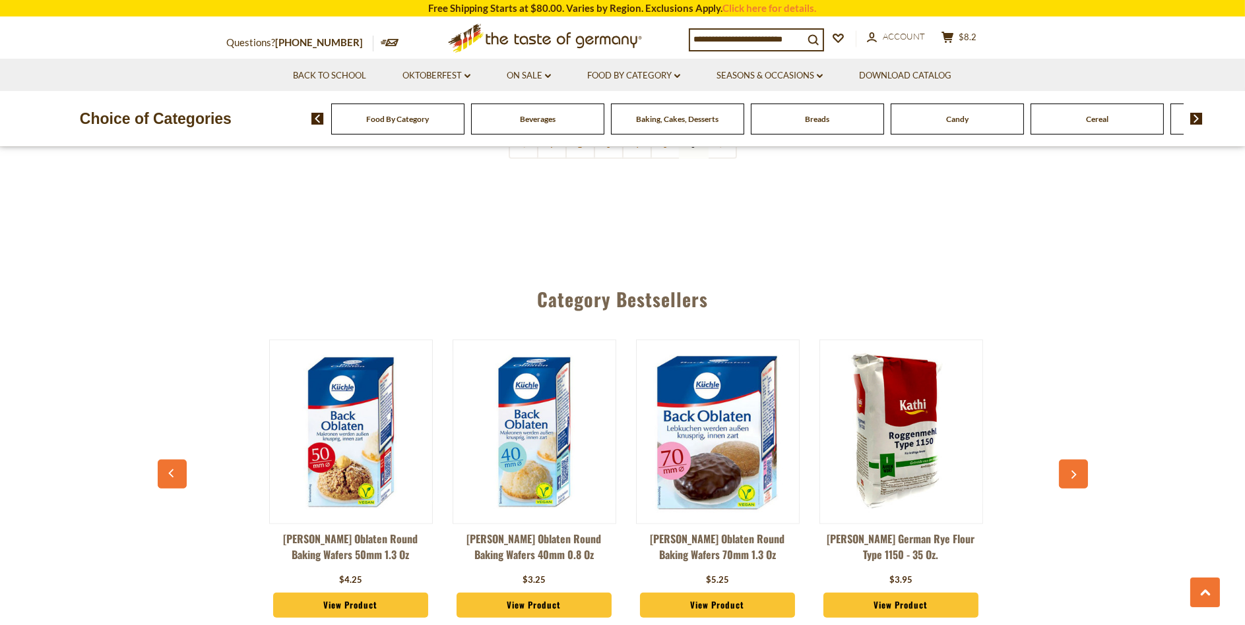
scroll to position [0, 367]
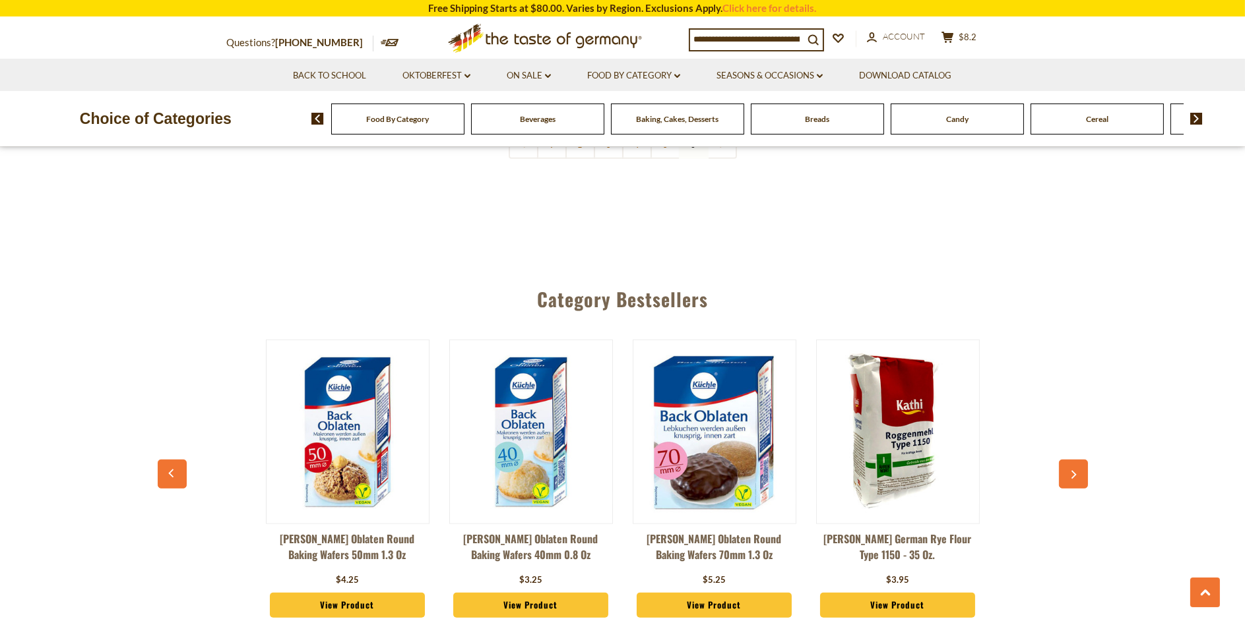
click at [1071, 471] on icon "button" at bounding box center [1073, 475] width 9 height 9
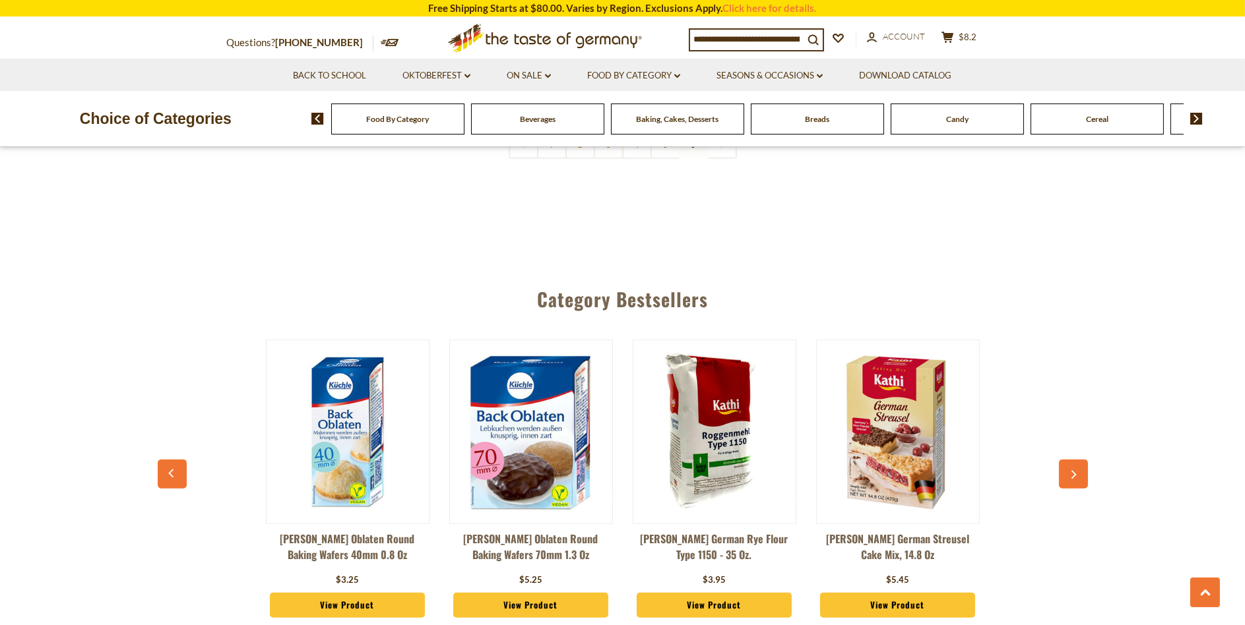
click at [1071, 471] on icon "button" at bounding box center [1073, 475] width 9 height 9
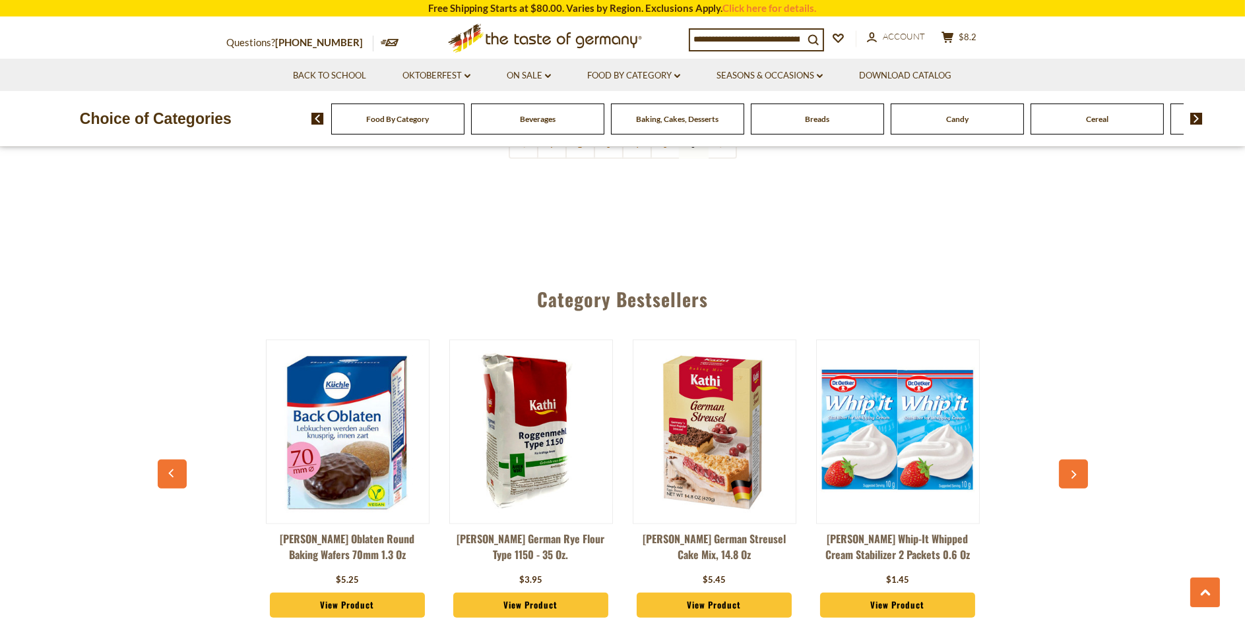
click at [1071, 471] on icon "button" at bounding box center [1073, 475] width 9 height 9
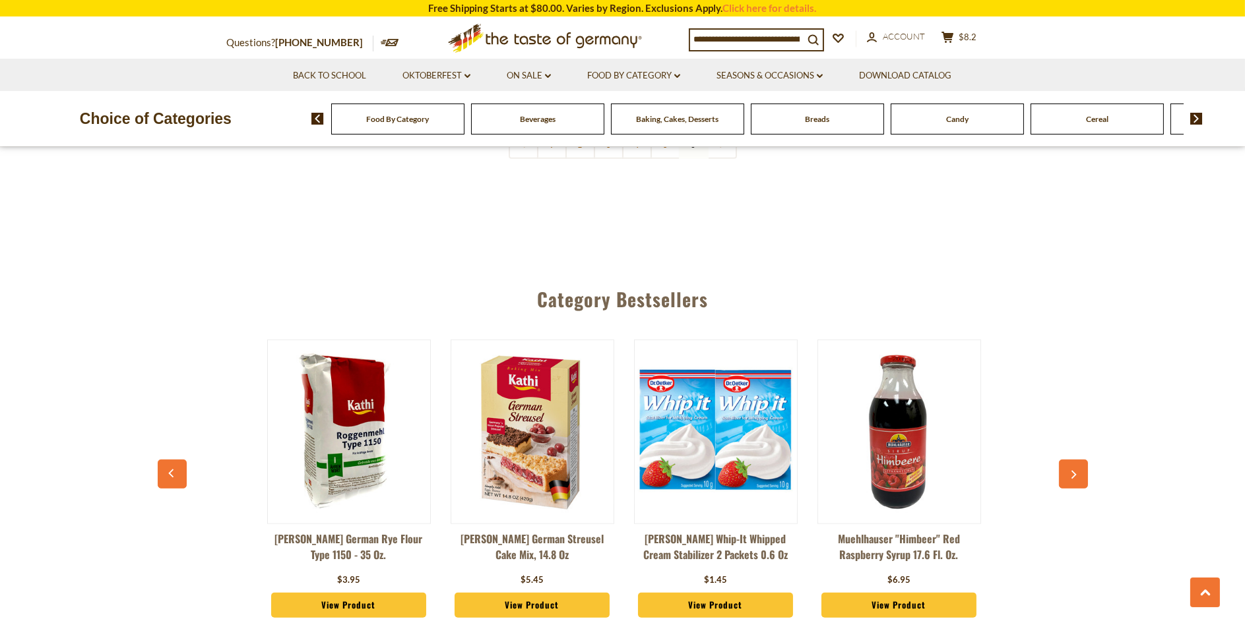
scroll to position [0, 918]
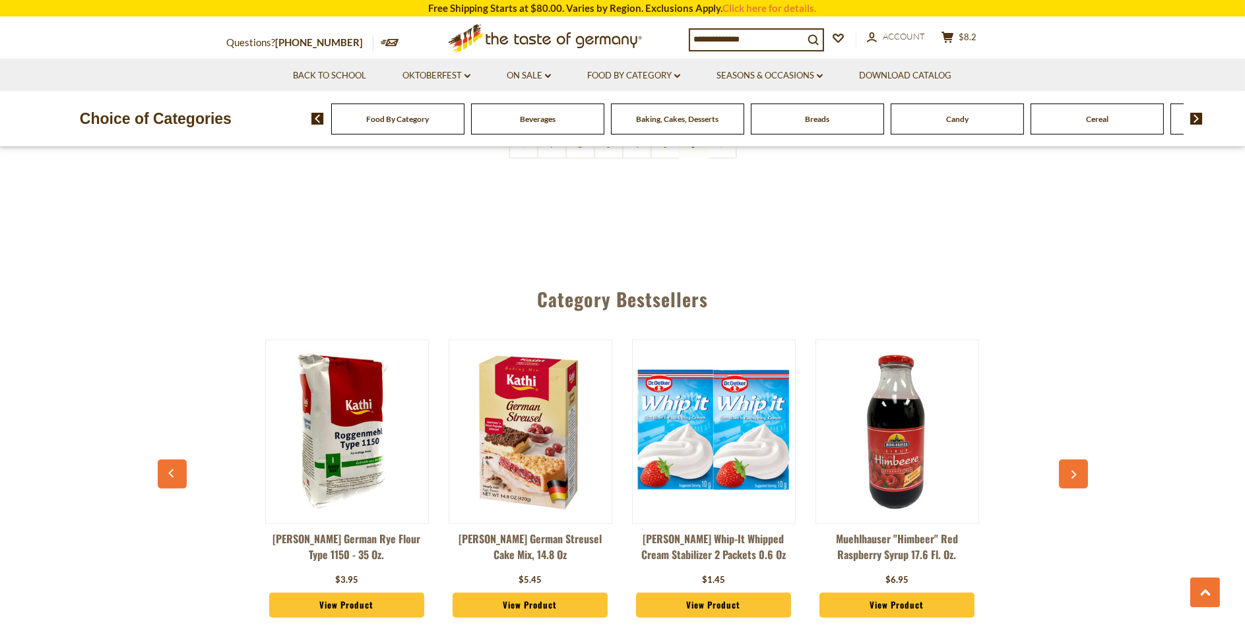
click at [1071, 471] on icon "button" at bounding box center [1073, 475] width 9 height 9
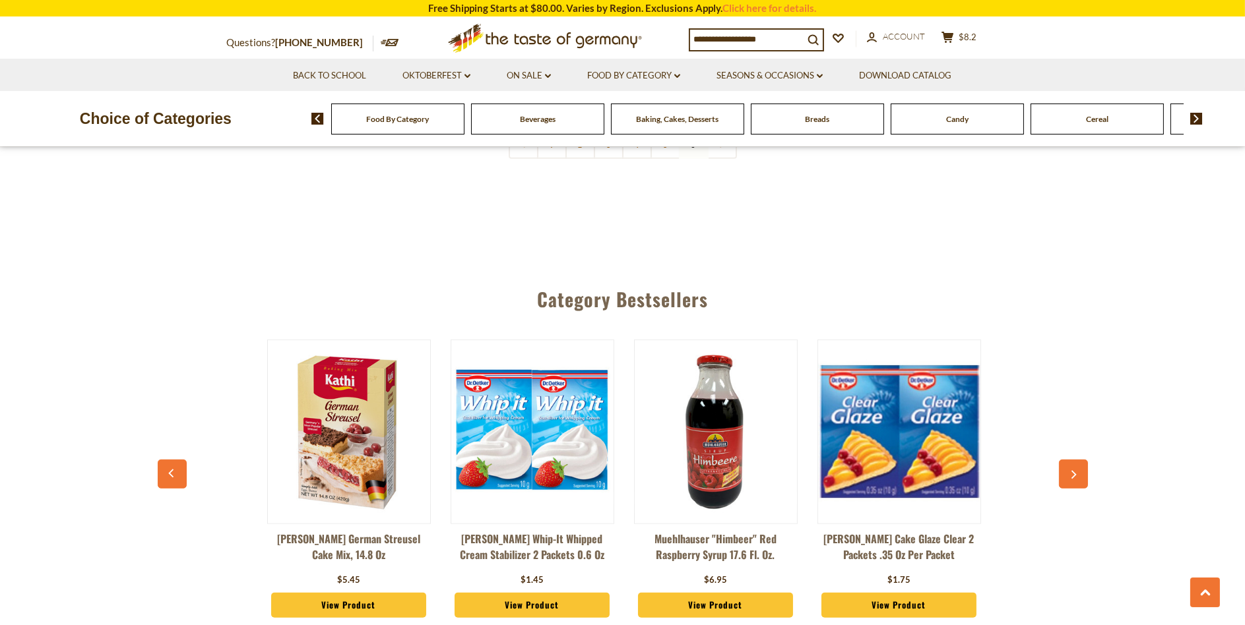
scroll to position [0, 1101]
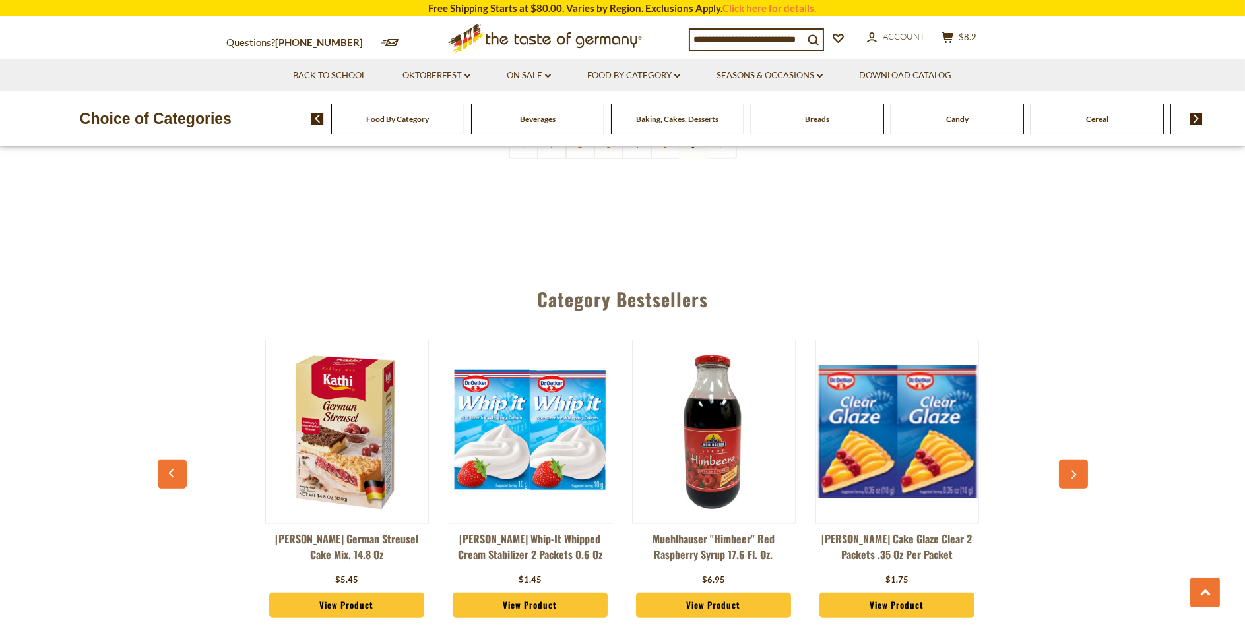
click at [1071, 471] on icon "button" at bounding box center [1073, 475] width 9 height 9
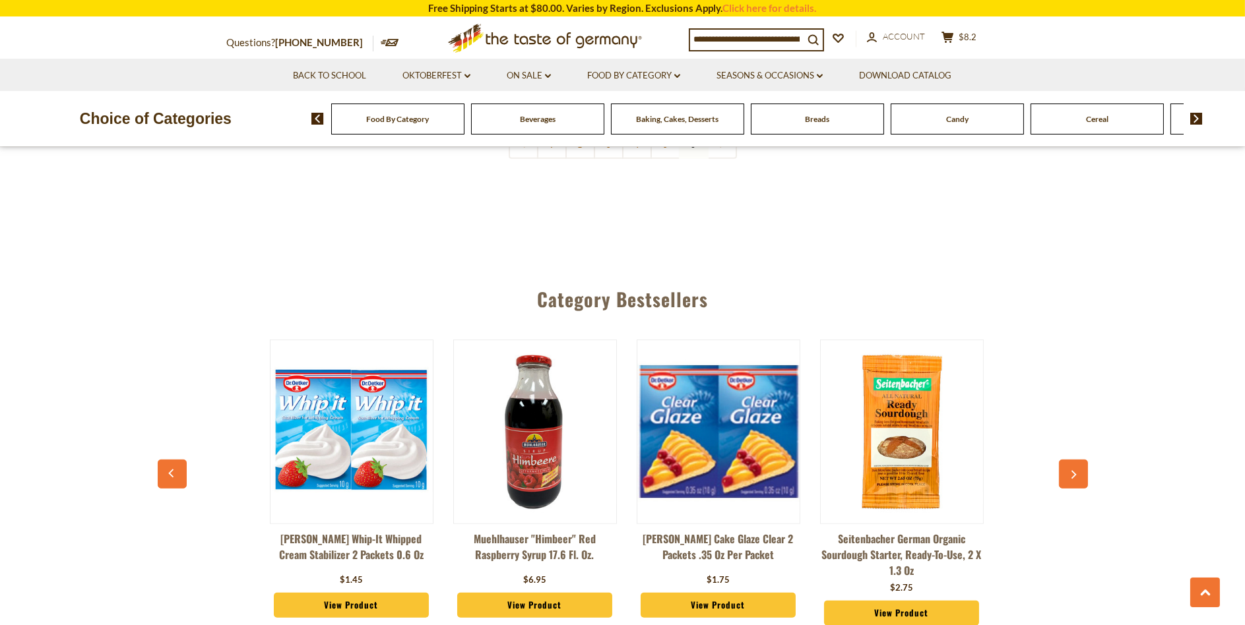
scroll to position [0, 1284]
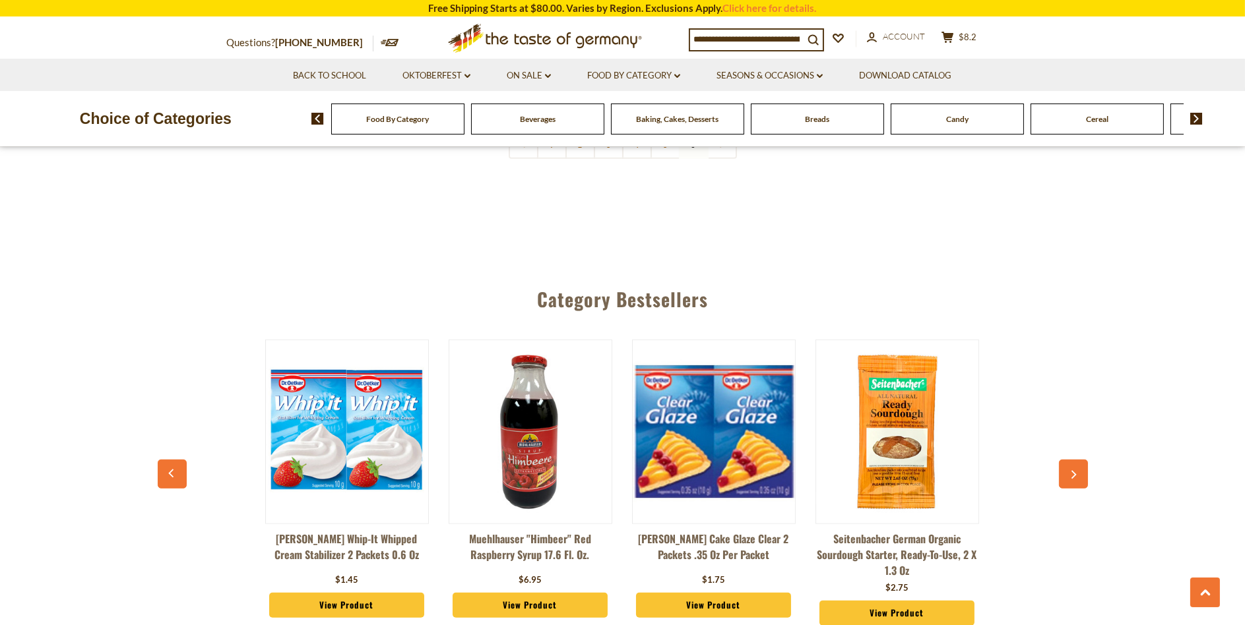
click at [1071, 471] on icon "button" at bounding box center [1073, 475] width 9 height 9
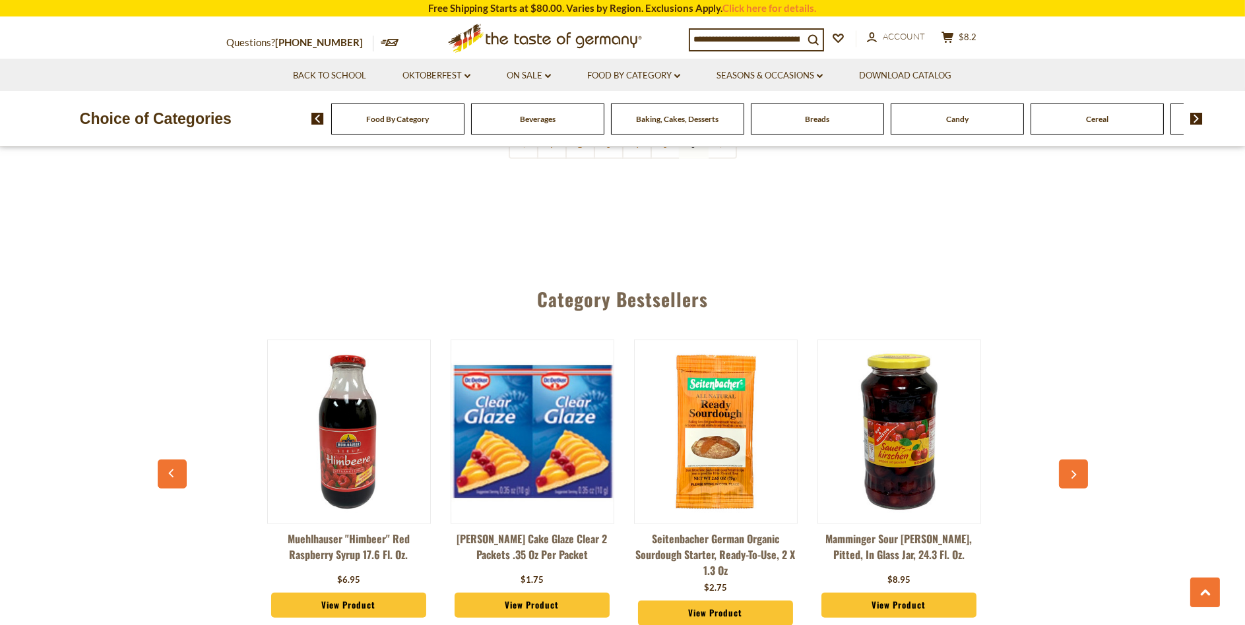
scroll to position [0, 1468]
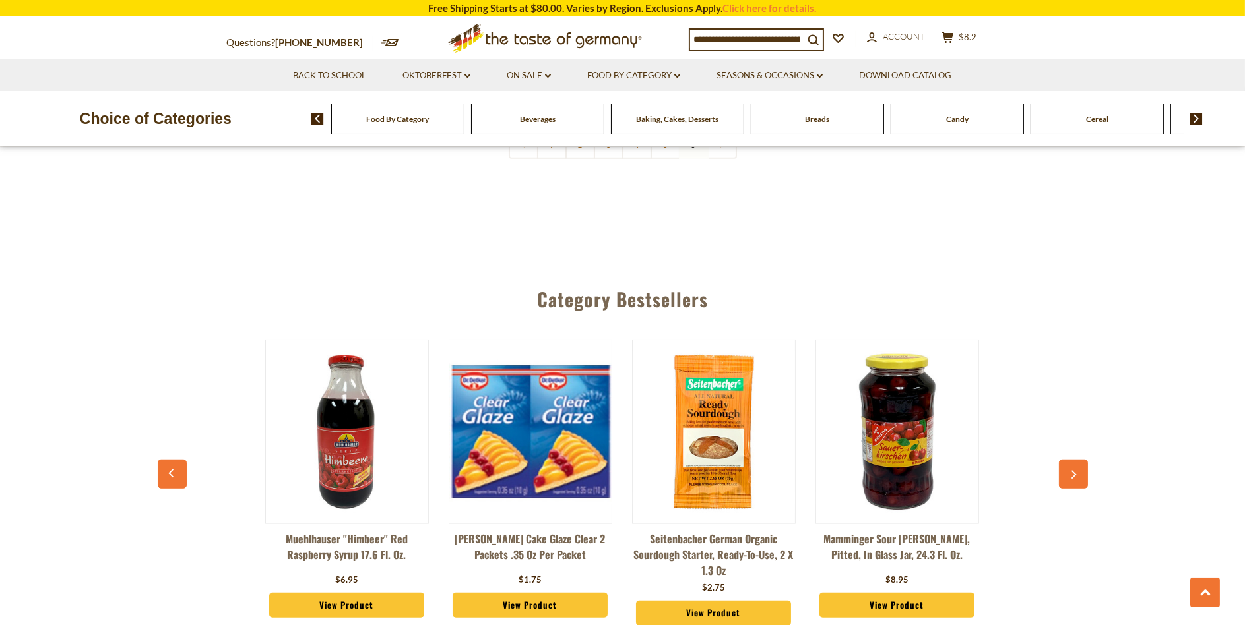
click at [1071, 471] on icon "button" at bounding box center [1073, 475] width 9 height 9
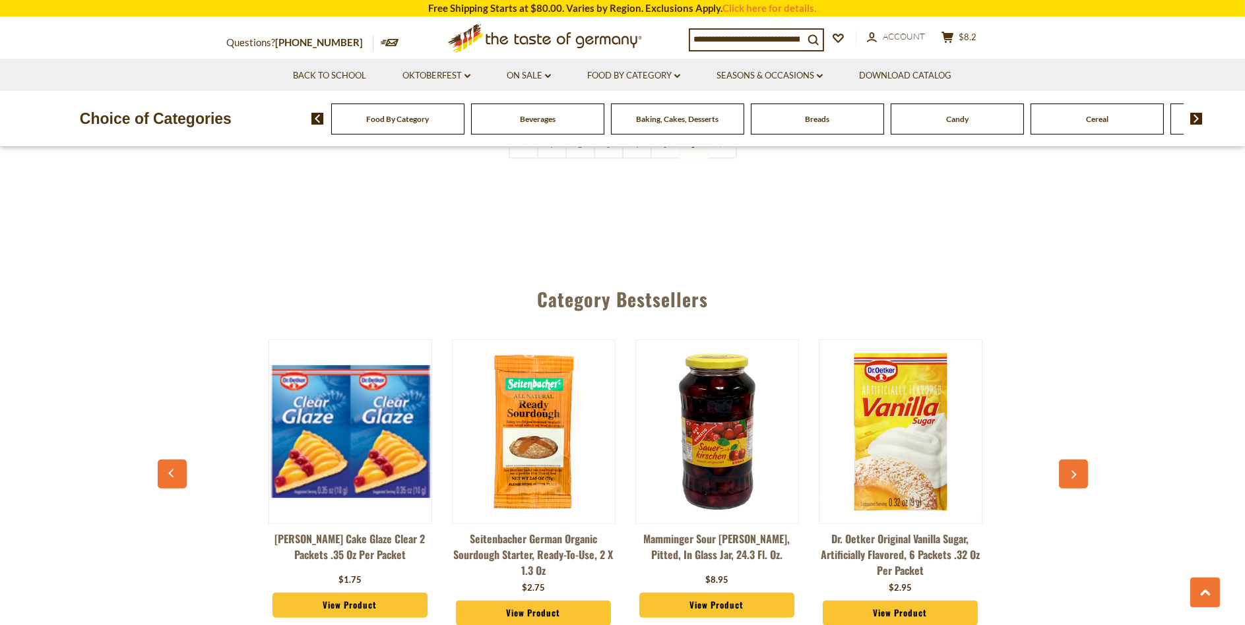
scroll to position [0, 1651]
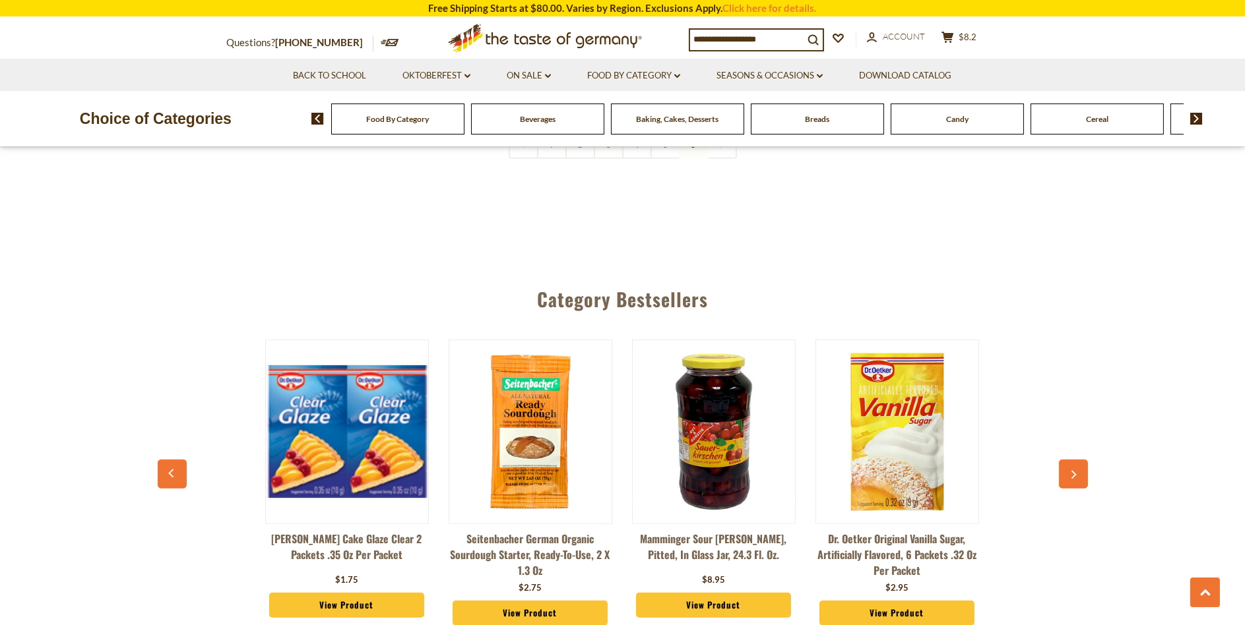
click at [1071, 471] on icon "button" at bounding box center [1073, 475] width 9 height 9
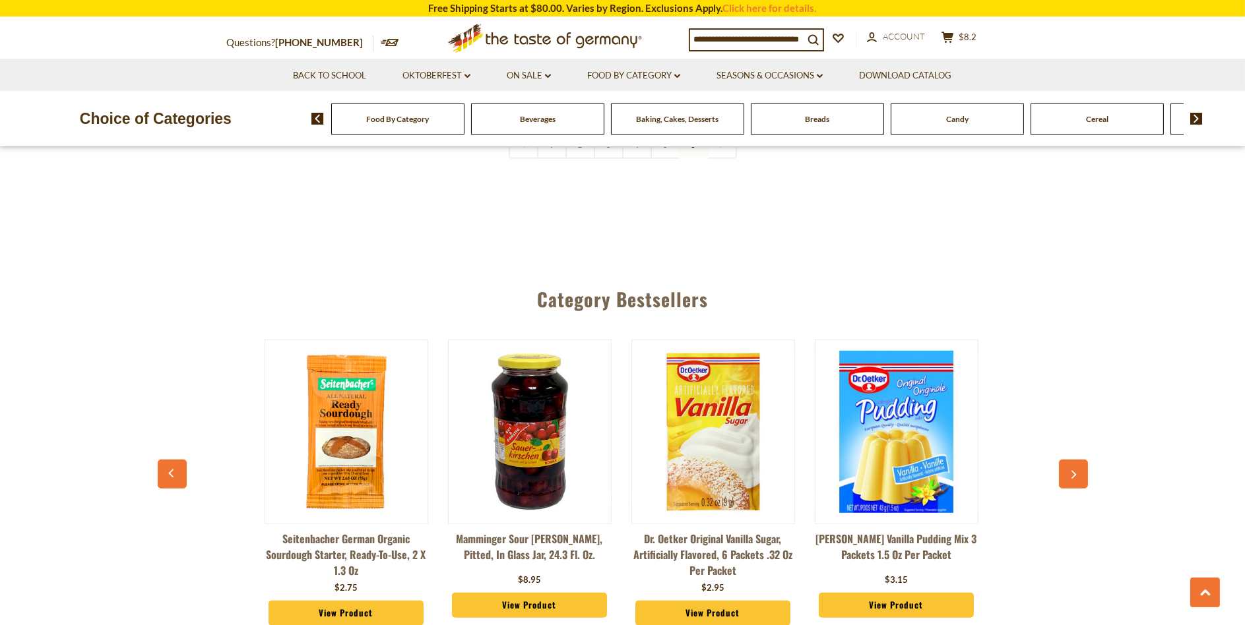
click at [1071, 471] on icon "button" at bounding box center [1073, 475] width 9 height 9
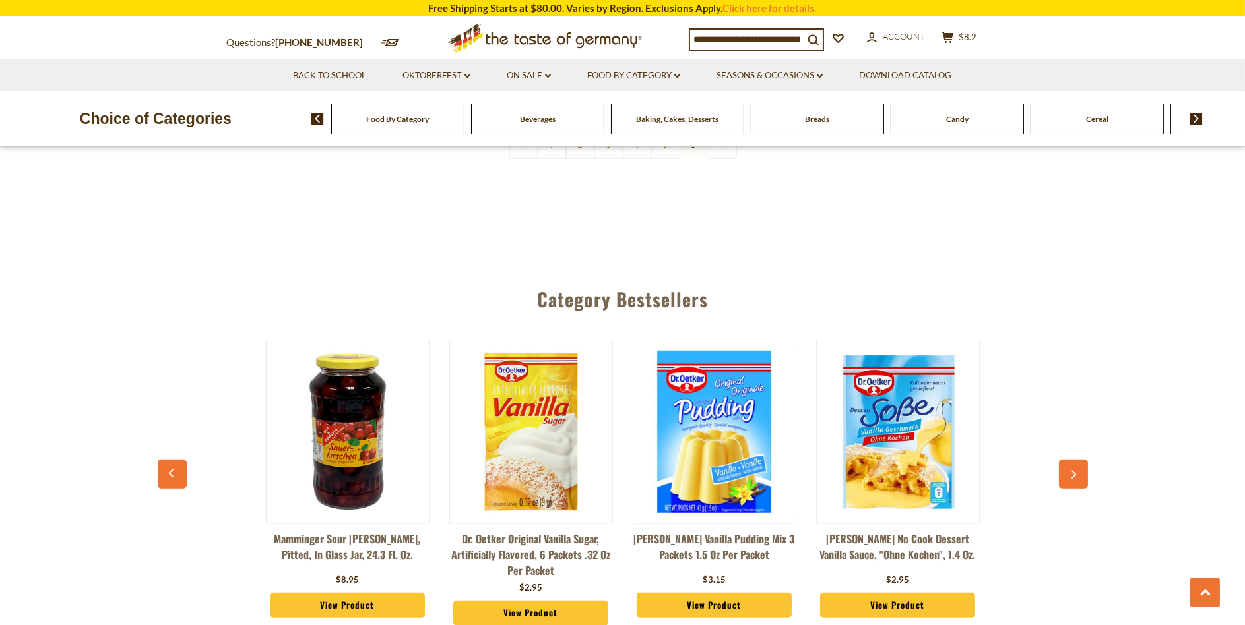
scroll to position [0, 2019]
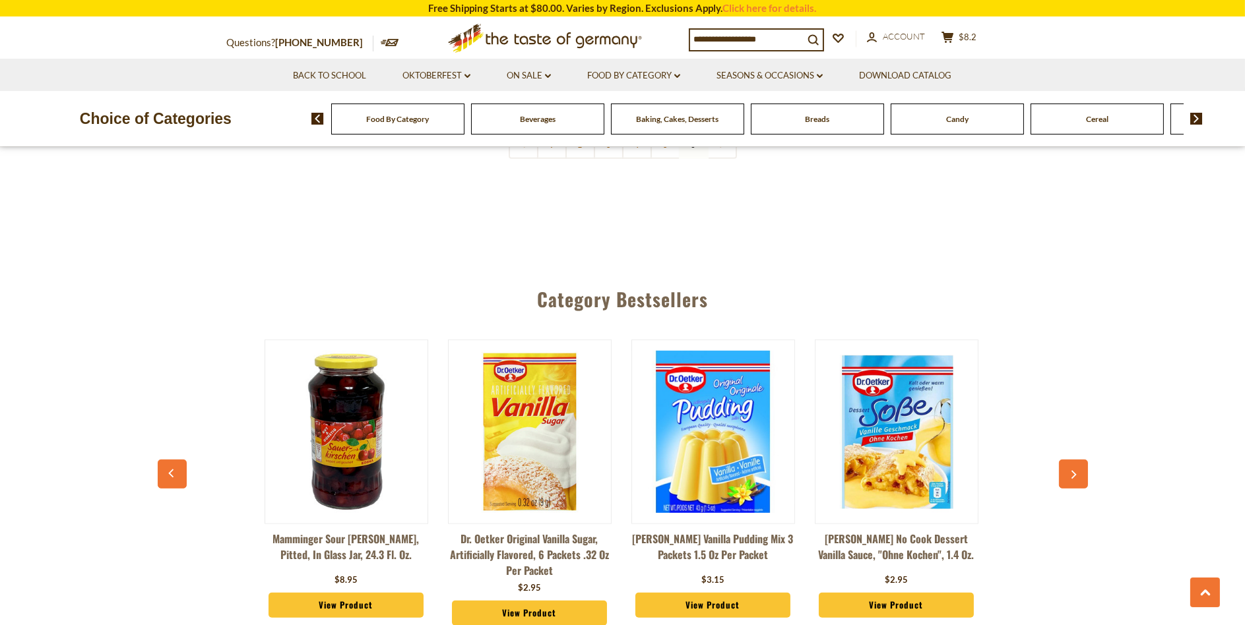
click at [1071, 471] on icon "button" at bounding box center [1073, 475] width 9 height 9
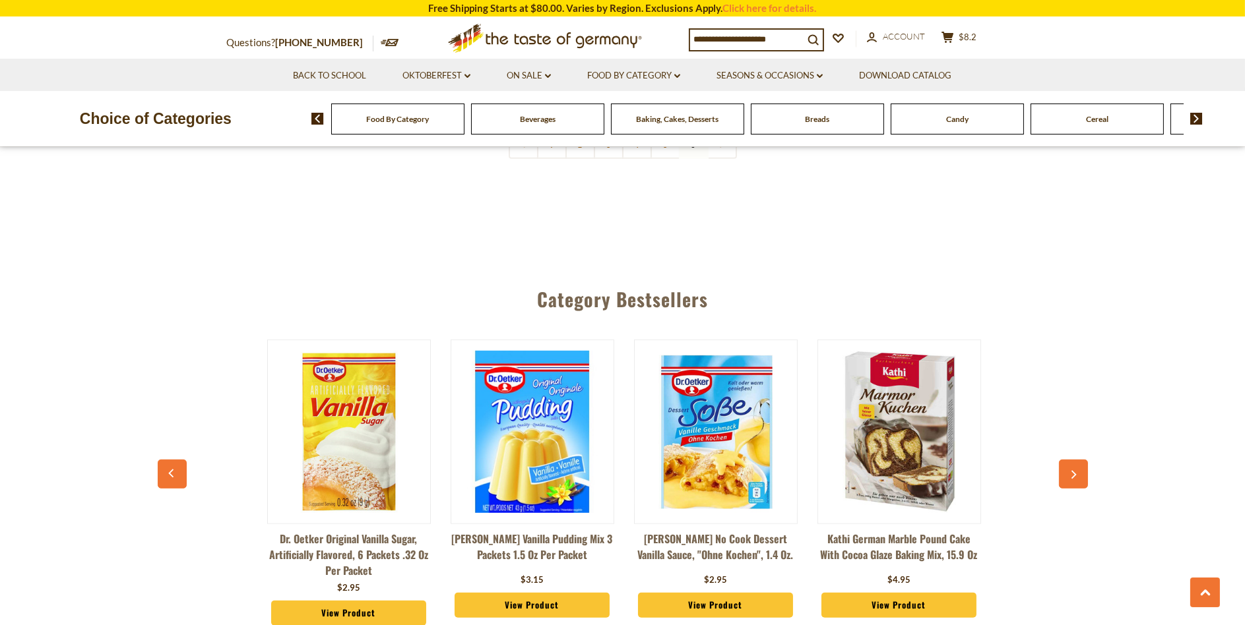
scroll to position [0, 2201]
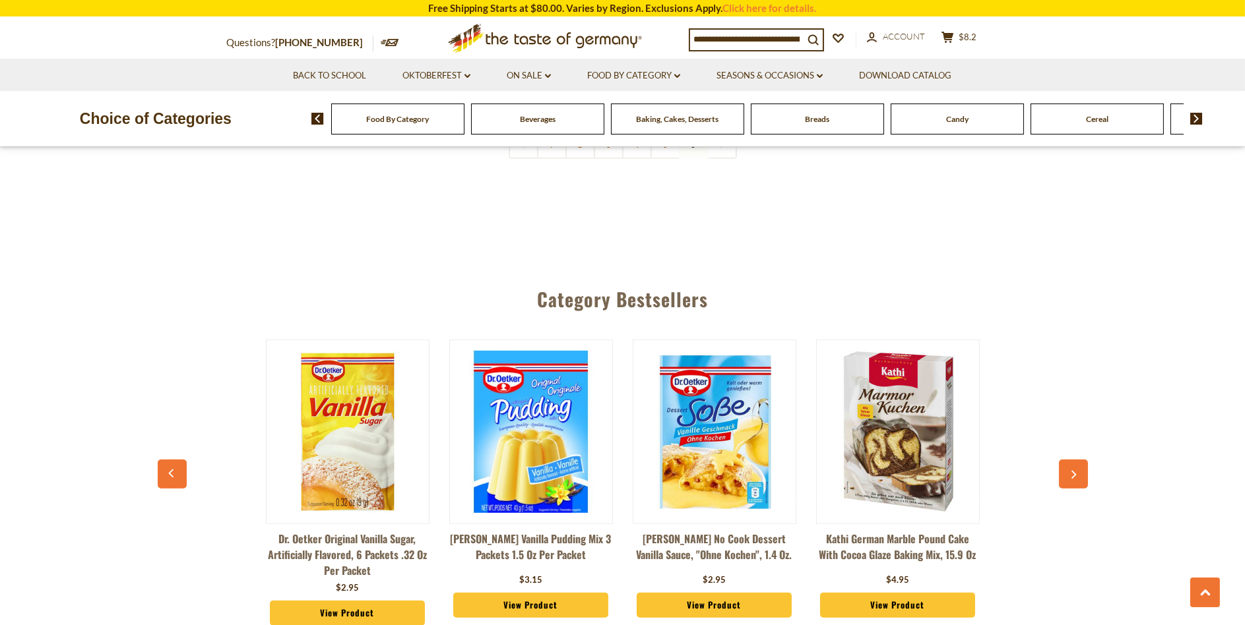
click at [1071, 471] on icon "button" at bounding box center [1073, 475] width 9 height 9
click at [1075, 471] on icon "button" at bounding box center [1073, 475] width 9 height 9
